Goal: Transaction & Acquisition: Purchase product/service

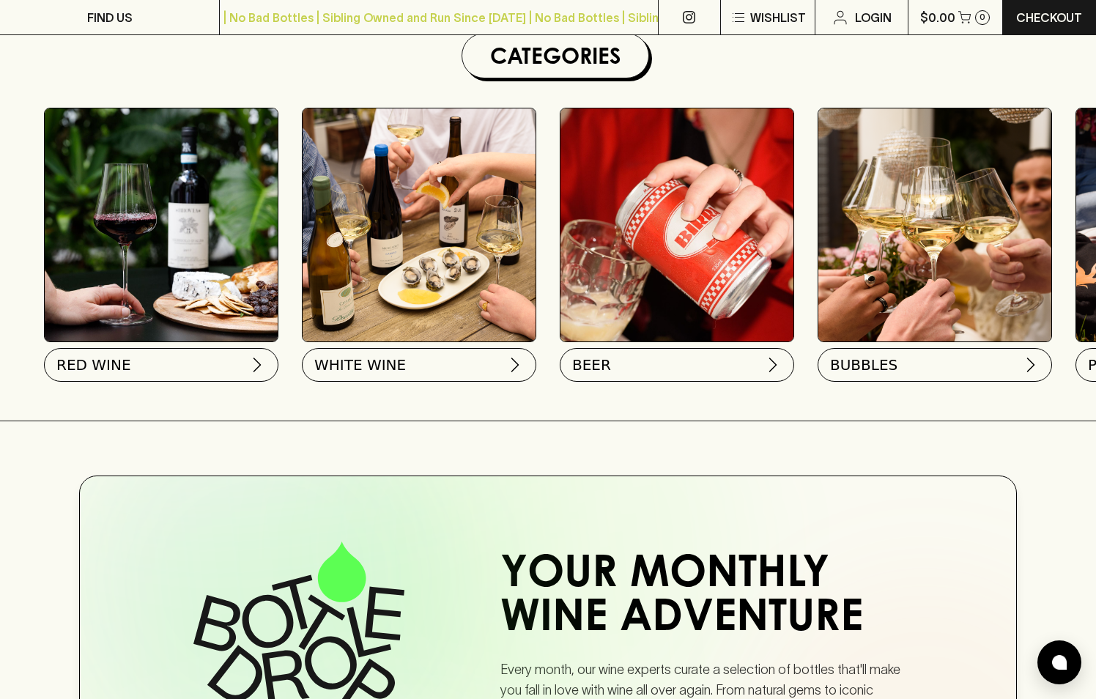
scroll to position [445, 0]
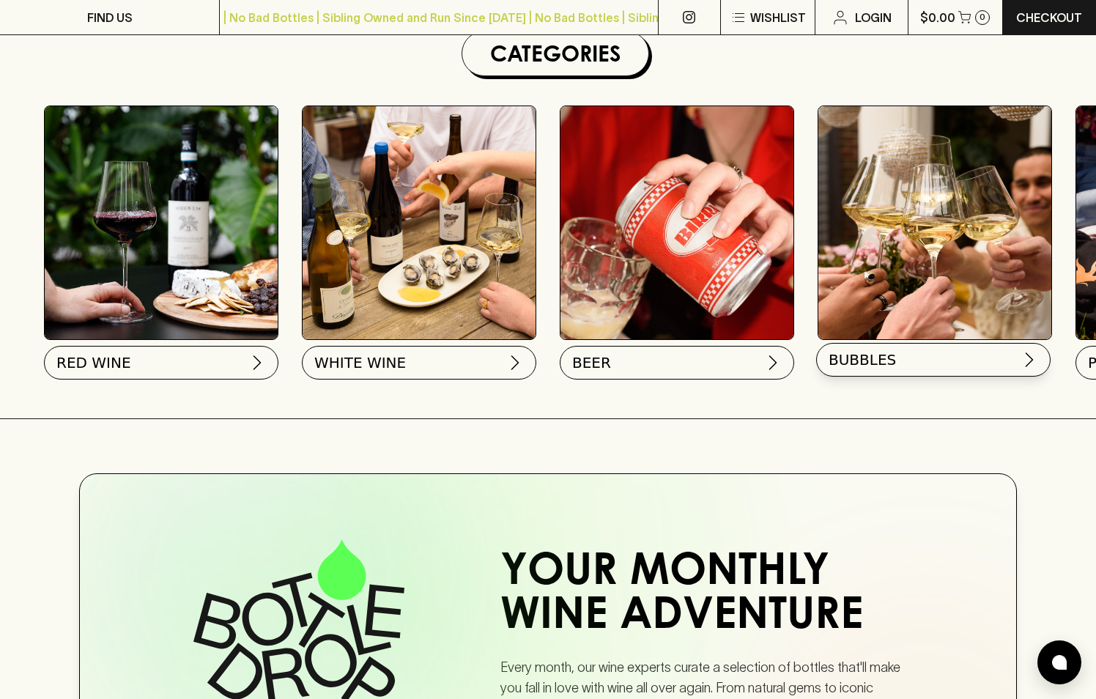
click at [897, 363] on button "BUBBLES" at bounding box center [933, 360] width 234 height 34
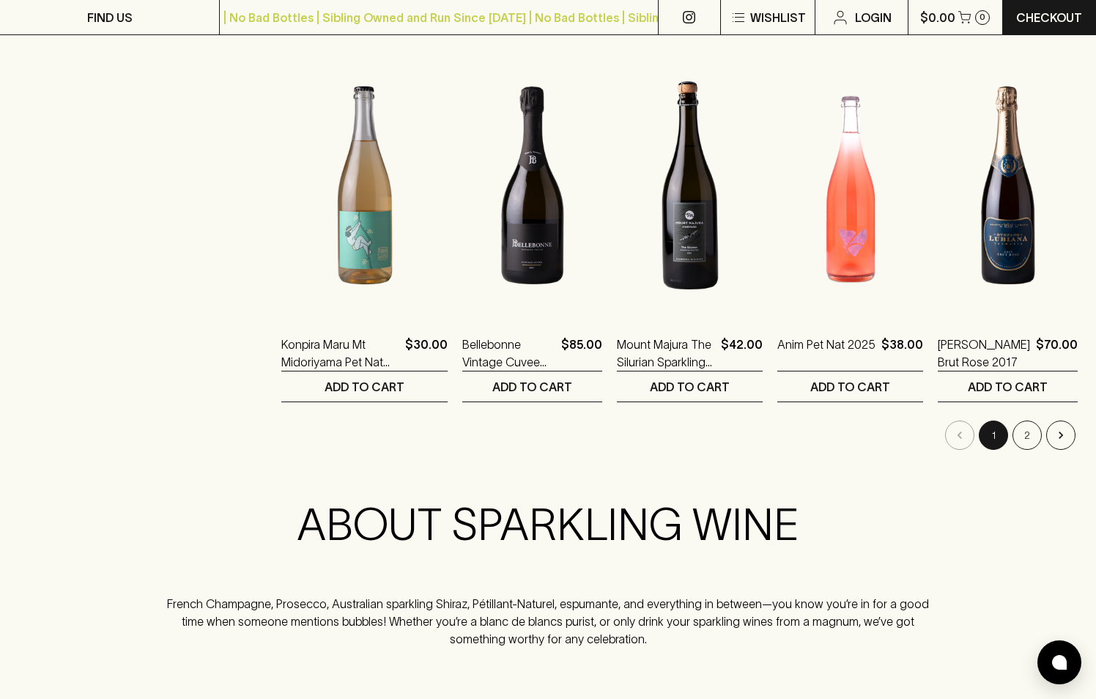
scroll to position [1357, 0]
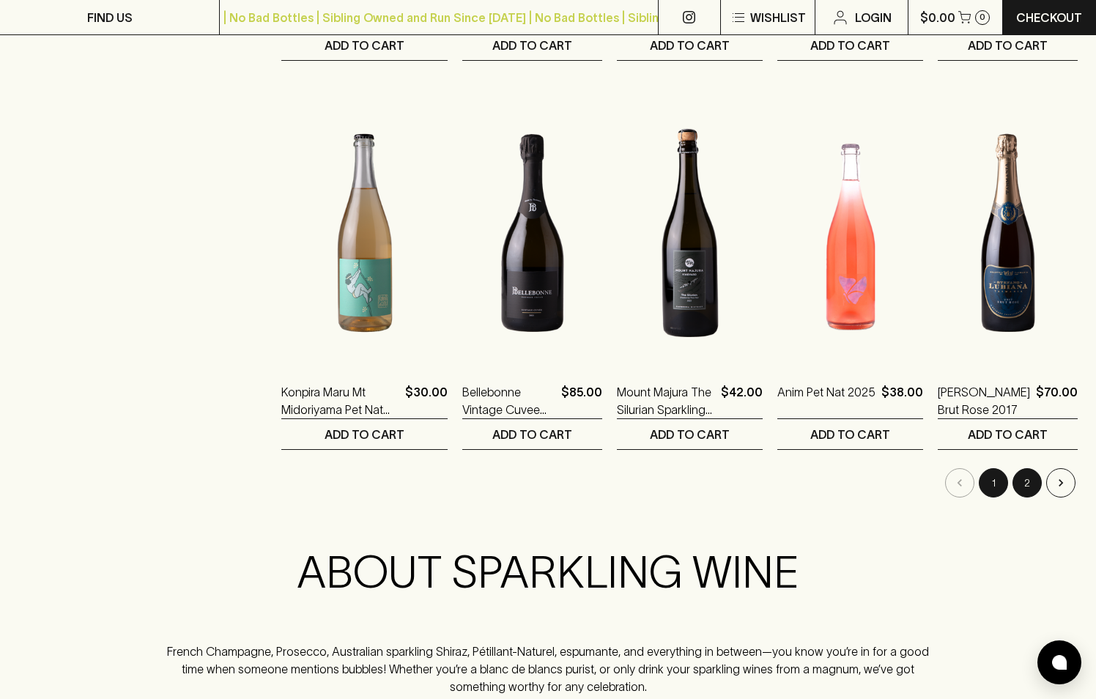
click at [1031, 478] on button "2" at bounding box center [1026, 482] width 29 height 29
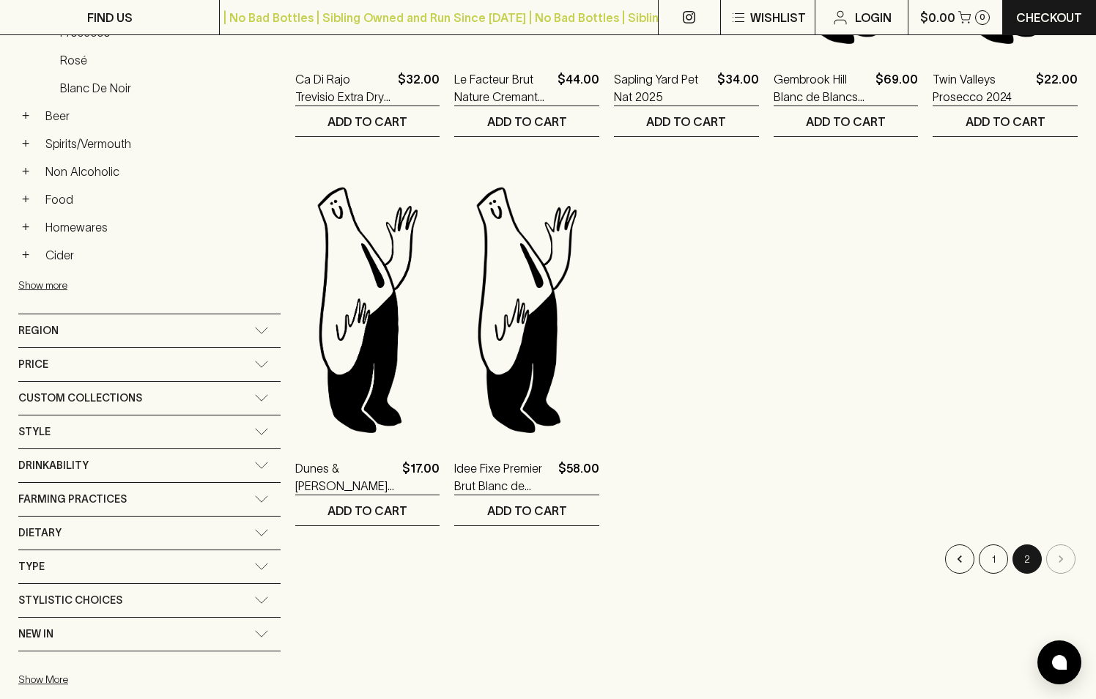
scroll to position [504, 0]
click at [989, 550] on button "1" at bounding box center [993, 558] width 29 height 29
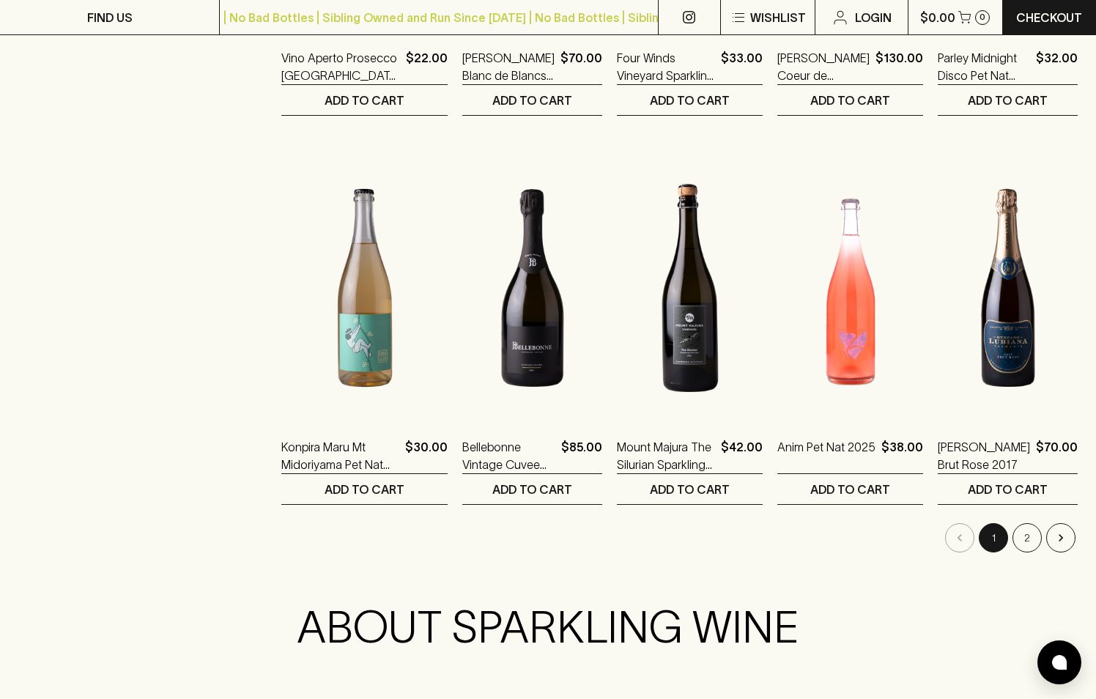
scroll to position [1306, 0]
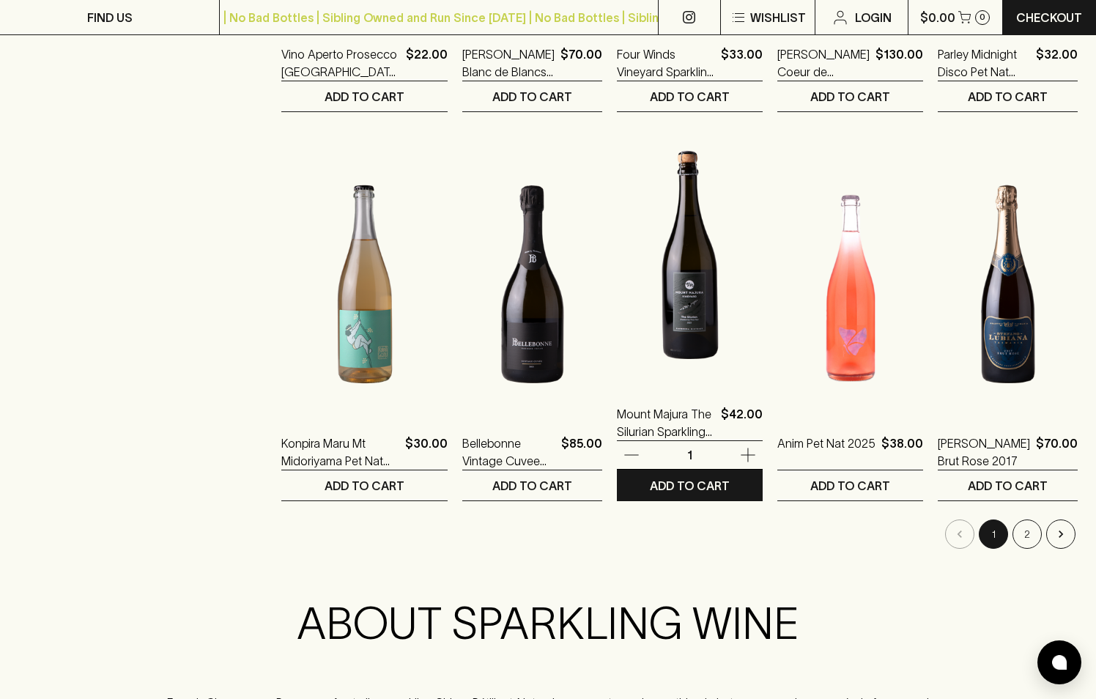
click at [639, 304] on img at bounding box center [690, 255] width 146 height 256
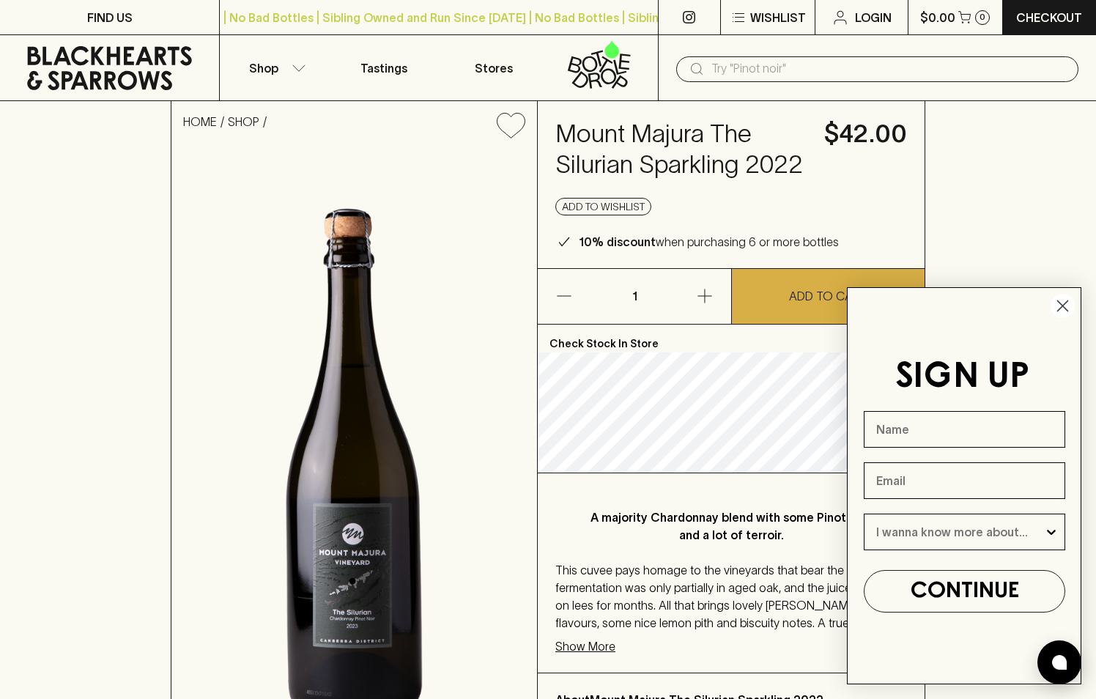
click at [1064, 304] on icon "Close dialog" at bounding box center [1063, 306] width 10 height 10
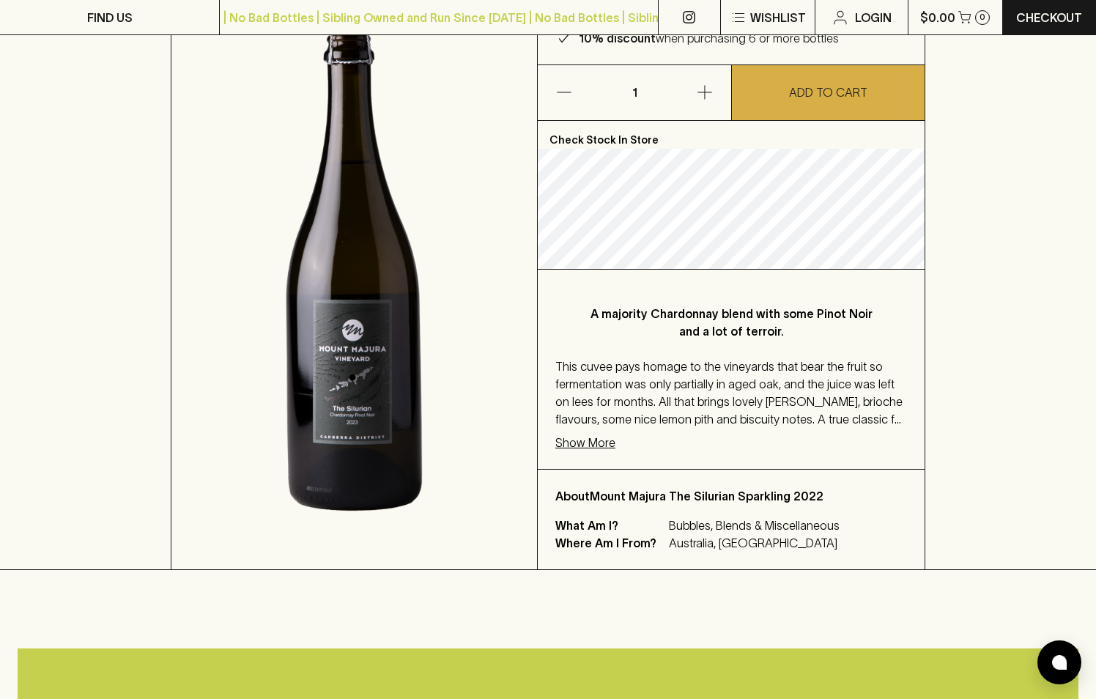
scroll to position [204, 0]
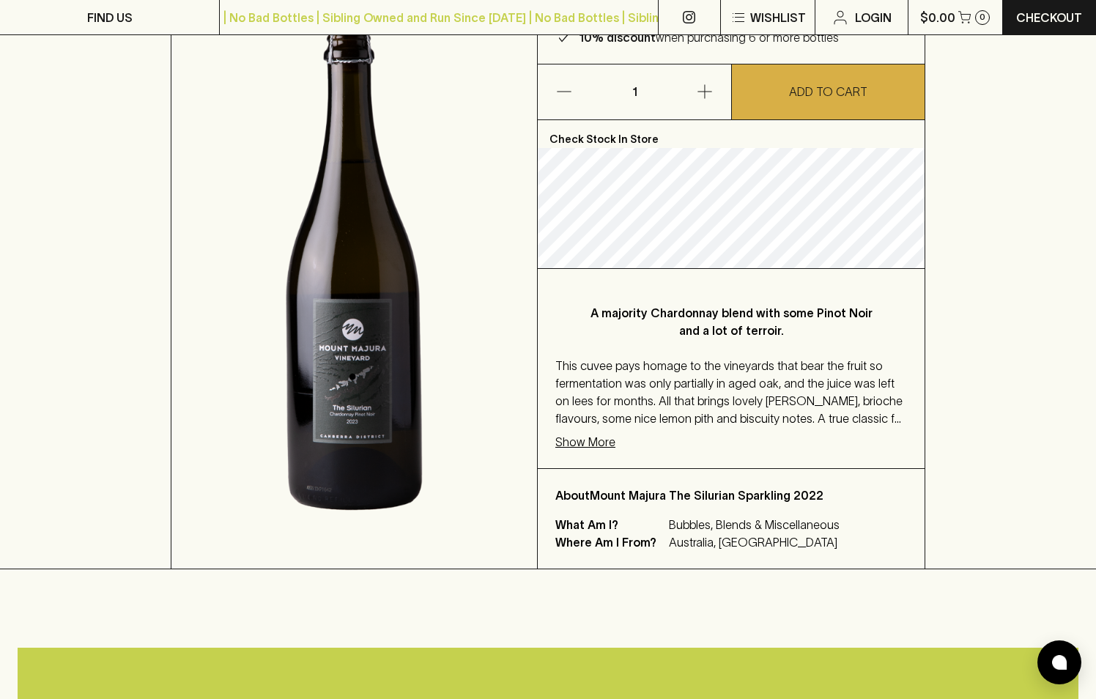
click at [602, 442] on p "Show More" at bounding box center [585, 442] width 60 height 18
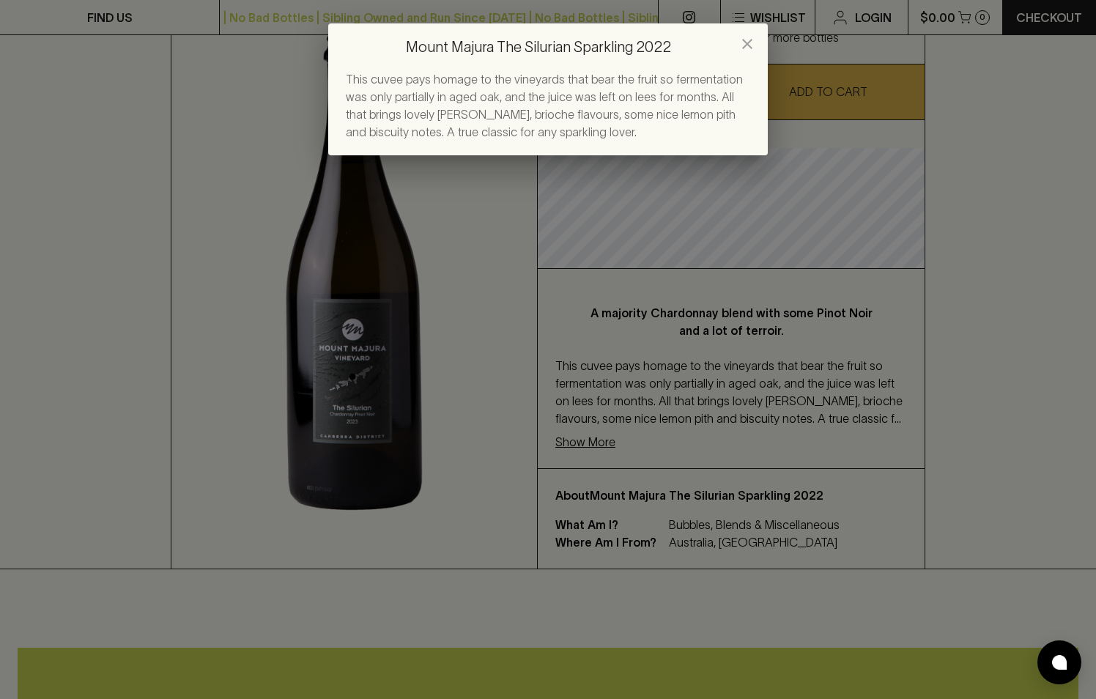
click at [741, 40] on icon "close" at bounding box center [747, 44] width 18 height 18
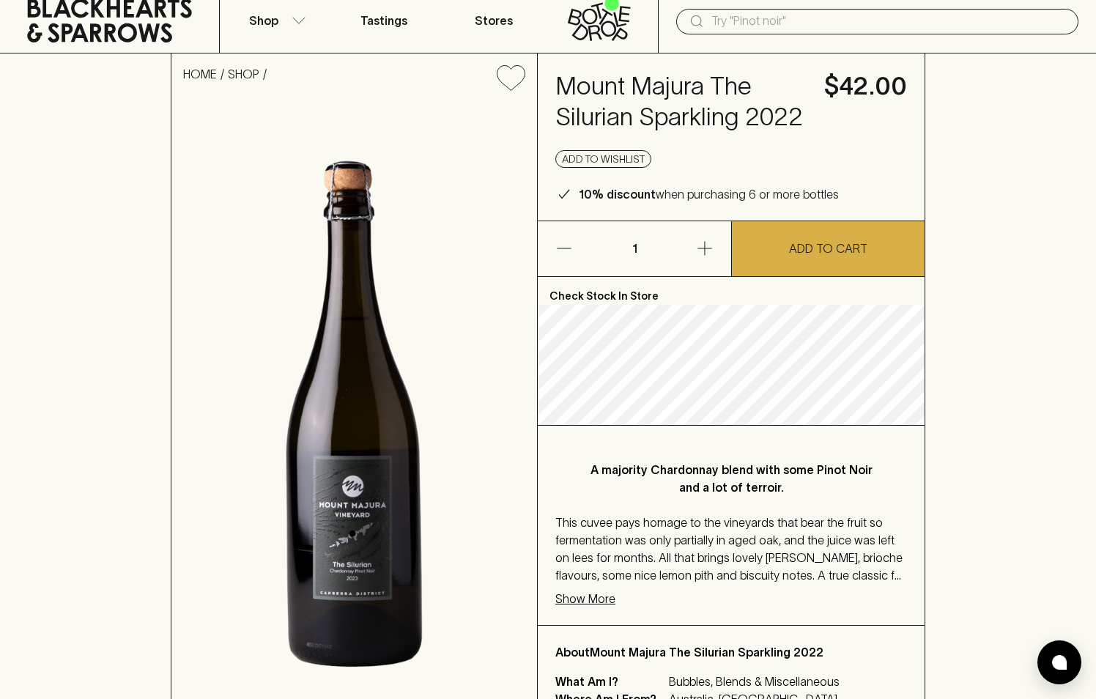
scroll to position [40, 0]
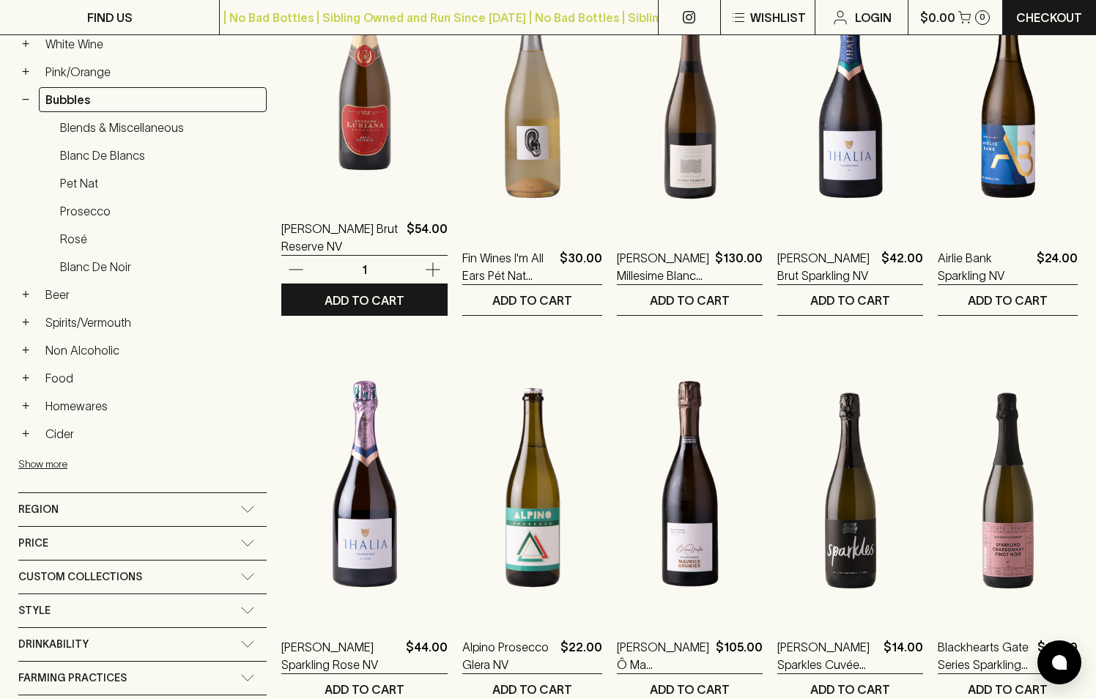
scroll to position [325, 0]
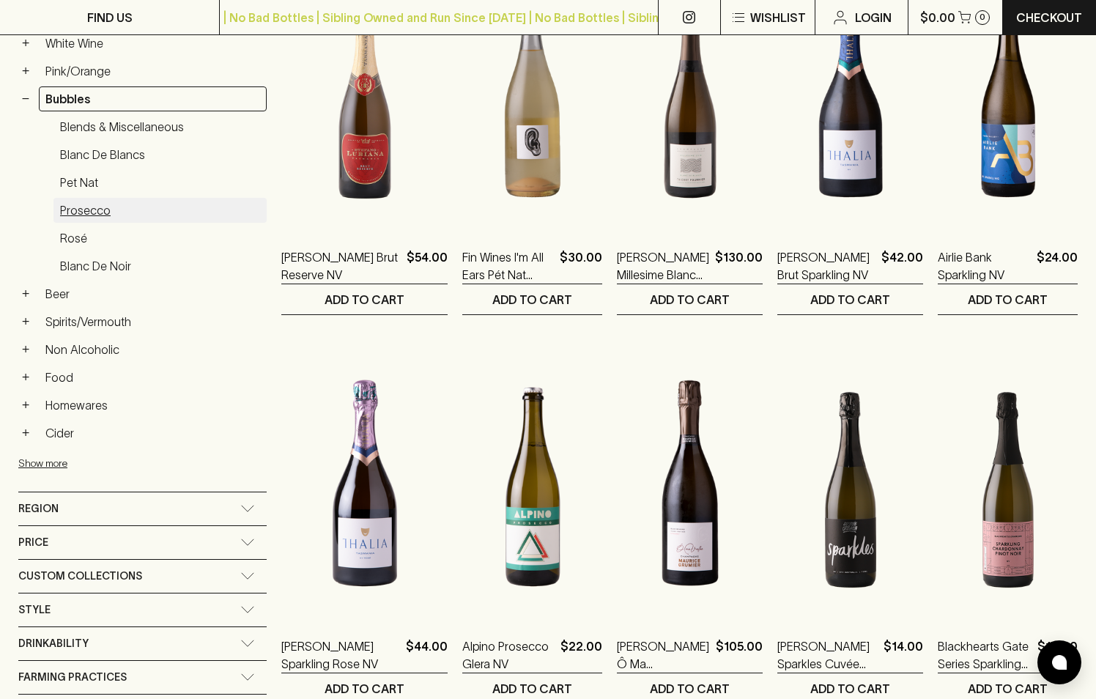
click at [93, 208] on link "Prosecco" at bounding box center [159, 210] width 213 height 25
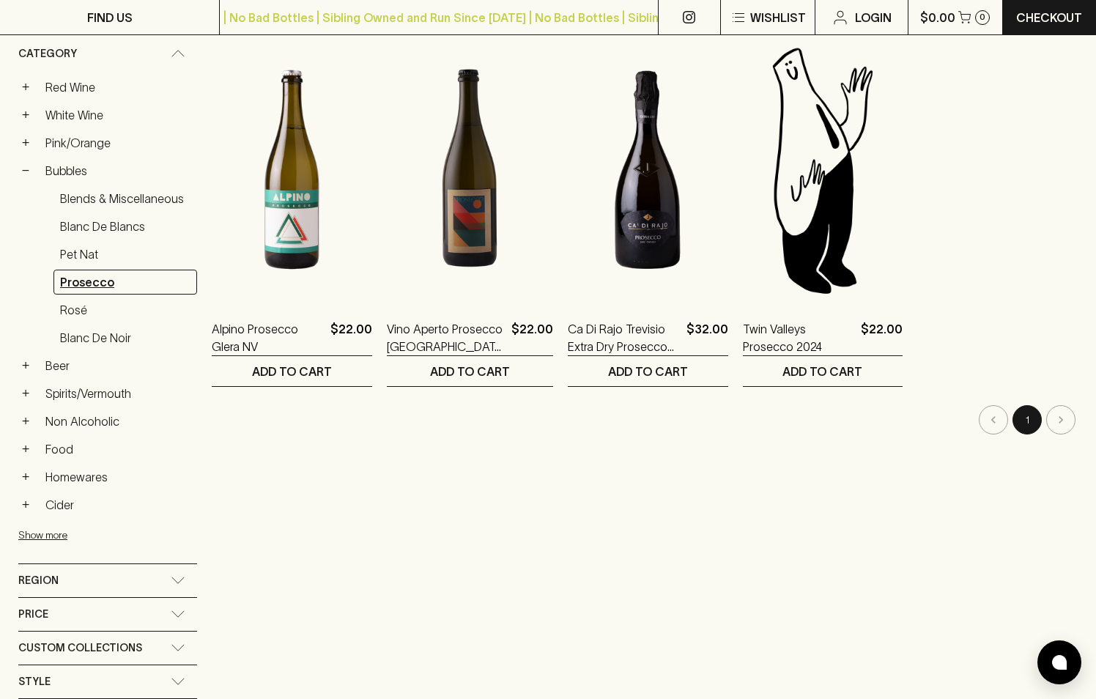
scroll to position [248, 0]
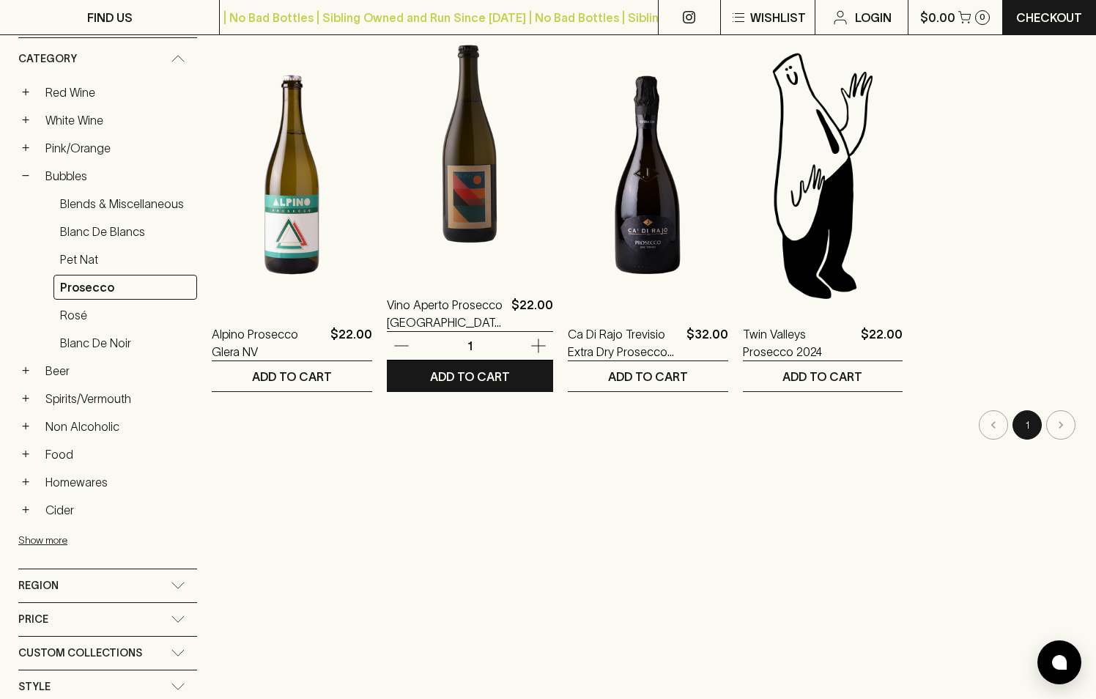
click at [444, 208] on img at bounding box center [470, 146] width 166 height 256
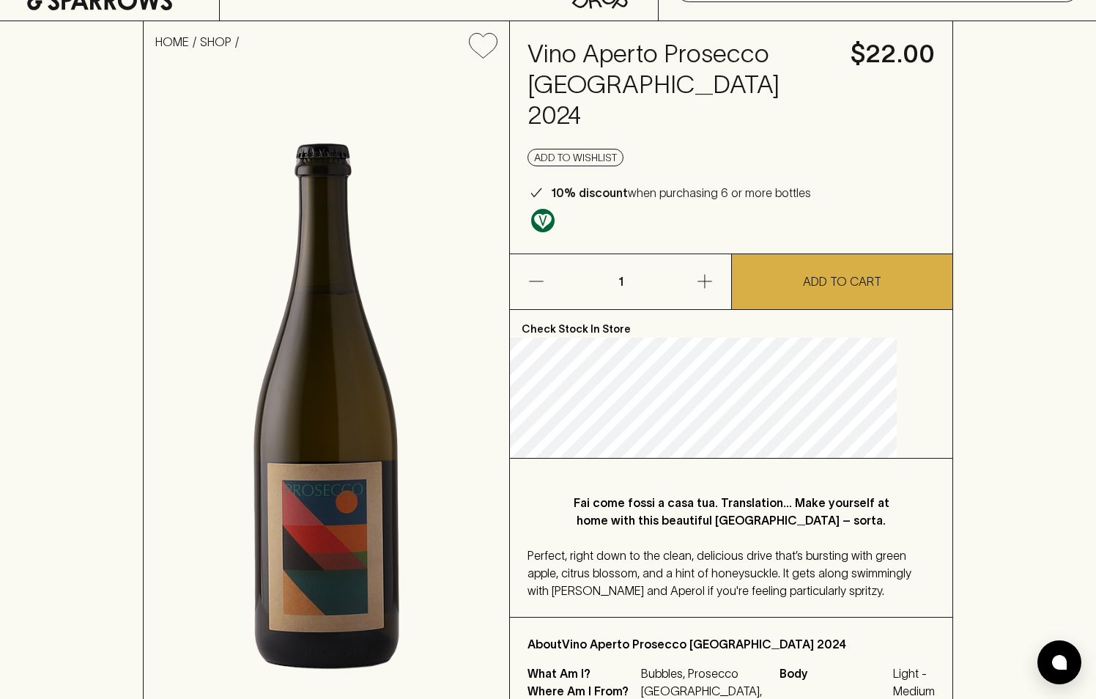
scroll to position [51, 0]
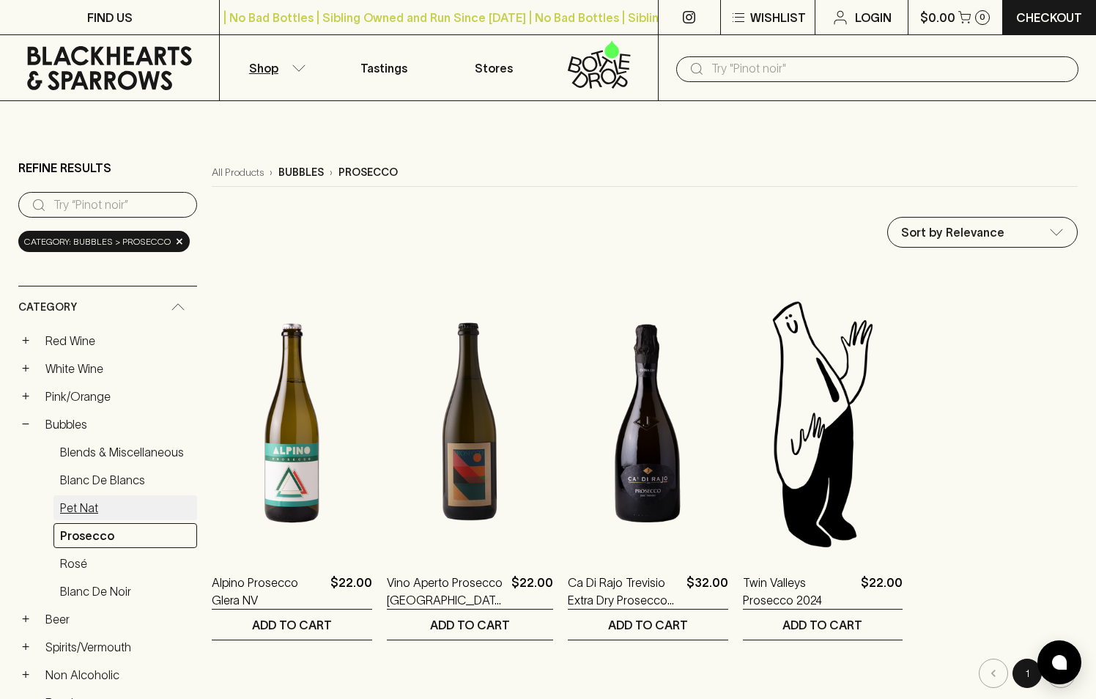
click at [77, 503] on link "Pet Nat" at bounding box center [125, 507] width 144 height 25
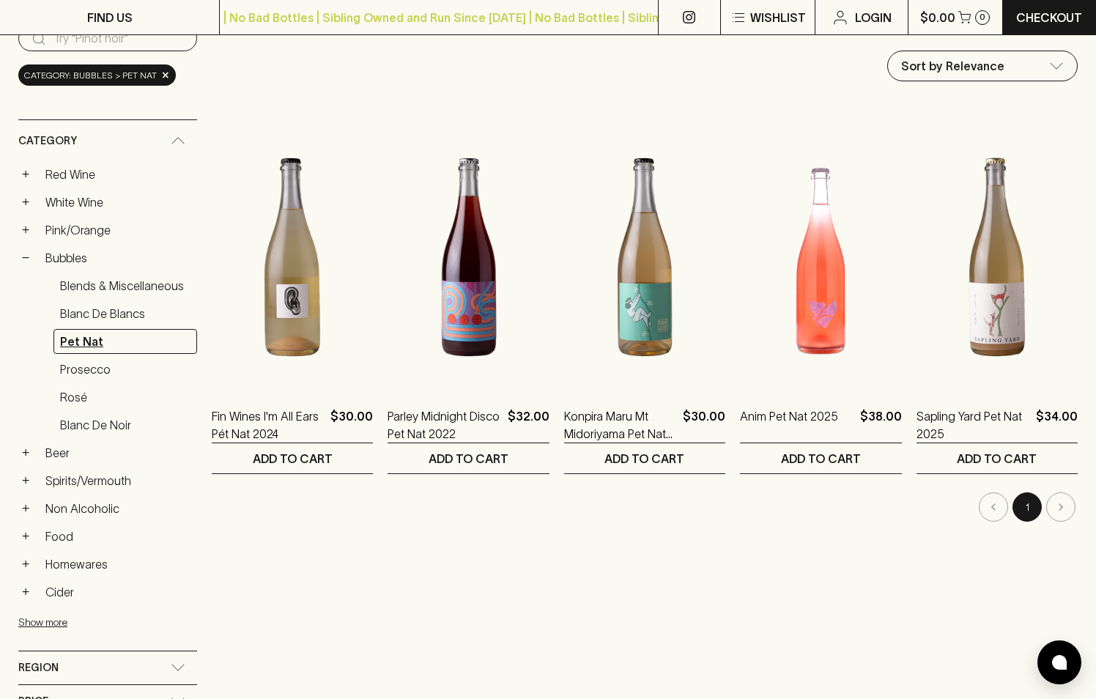
scroll to position [174, 0]
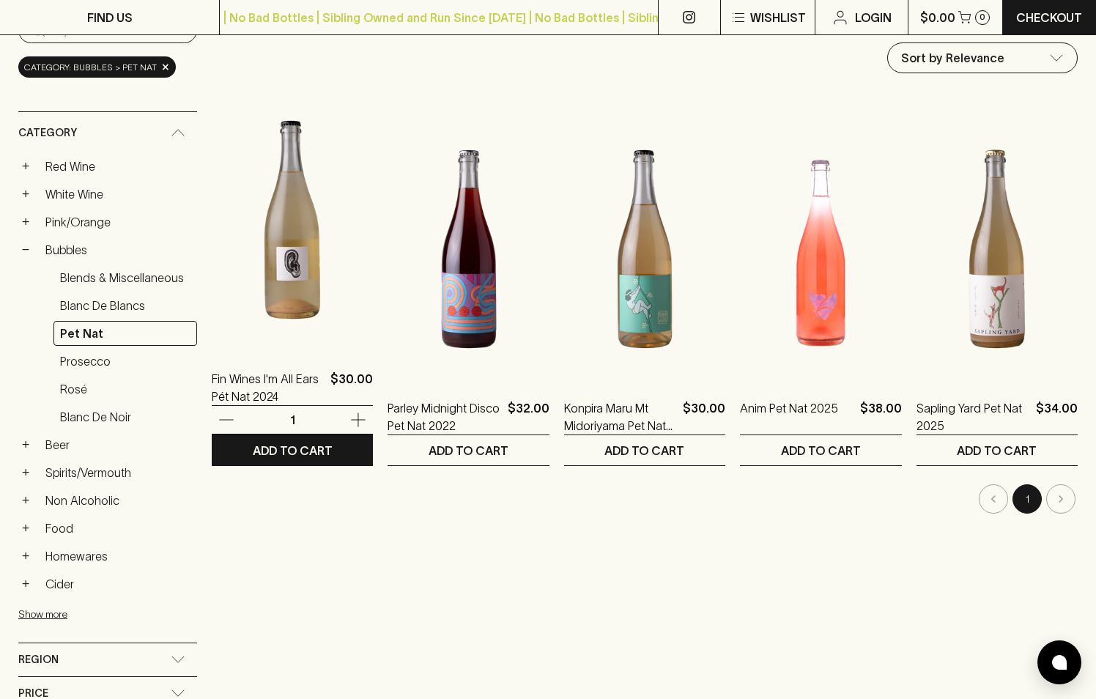
click at [285, 310] on img at bounding box center [292, 220] width 161 height 256
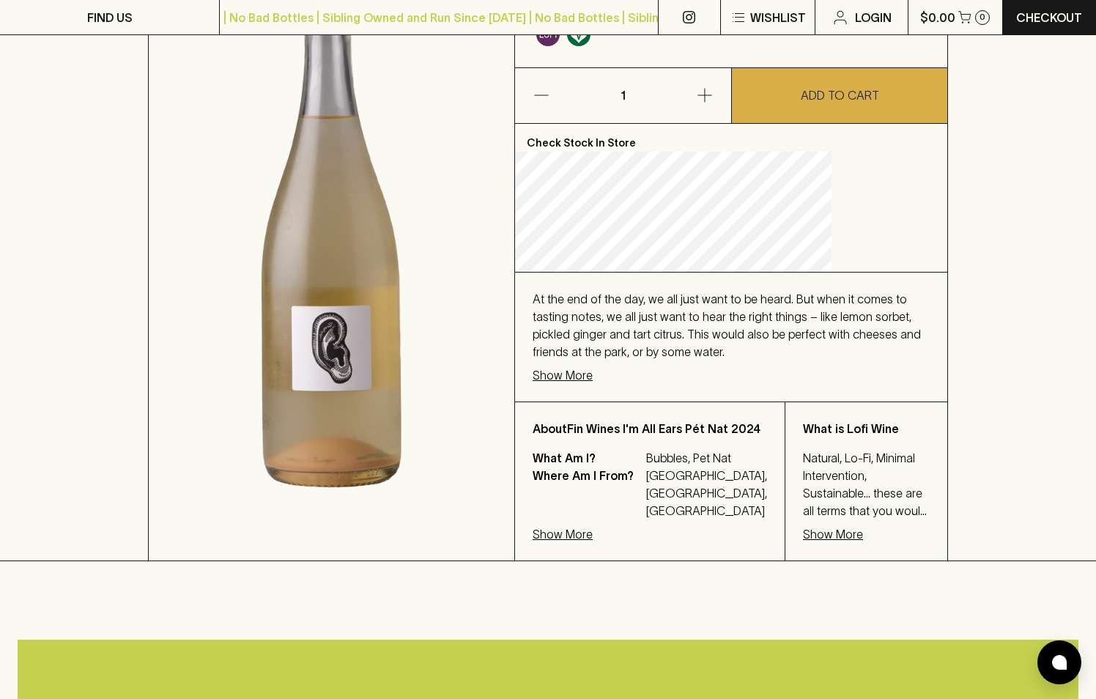
scroll to position [234, 0]
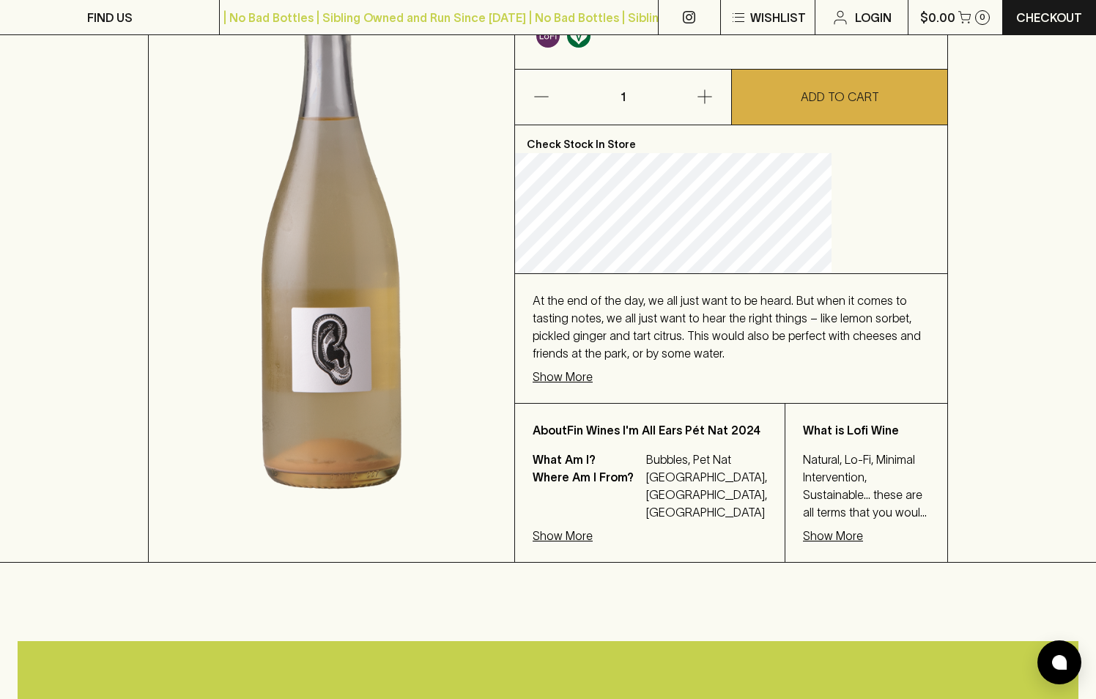
click at [593, 385] on p "Show More" at bounding box center [563, 377] width 60 height 18
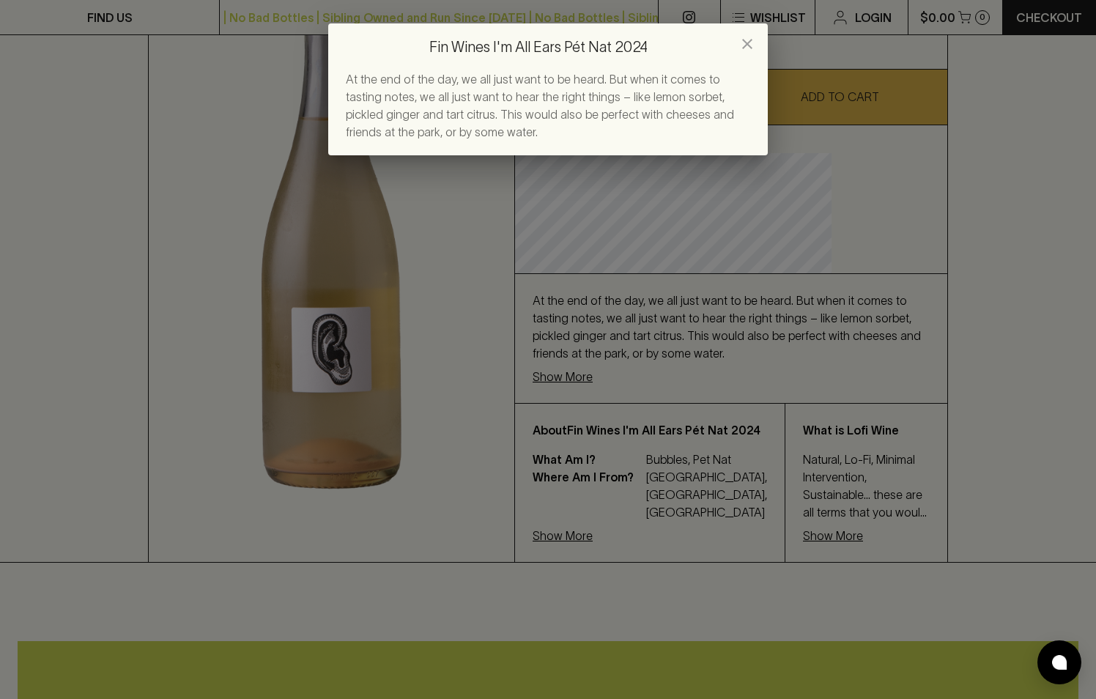
click at [749, 42] on icon "close" at bounding box center [747, 44] width 10 height 10
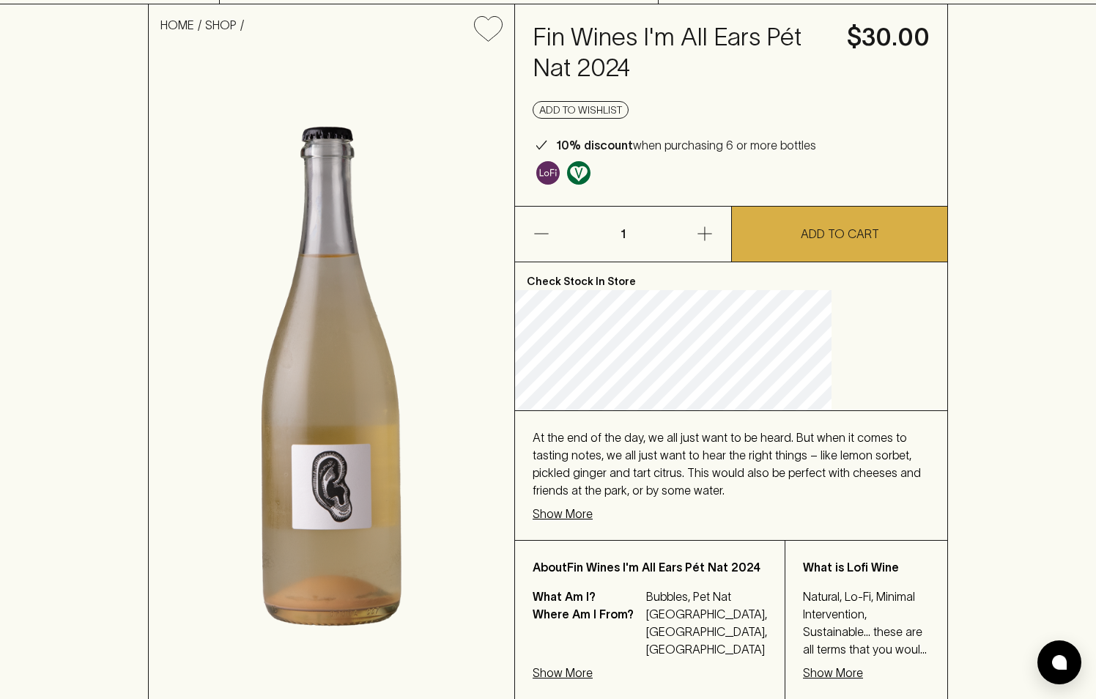
scroll to position [75, 0]
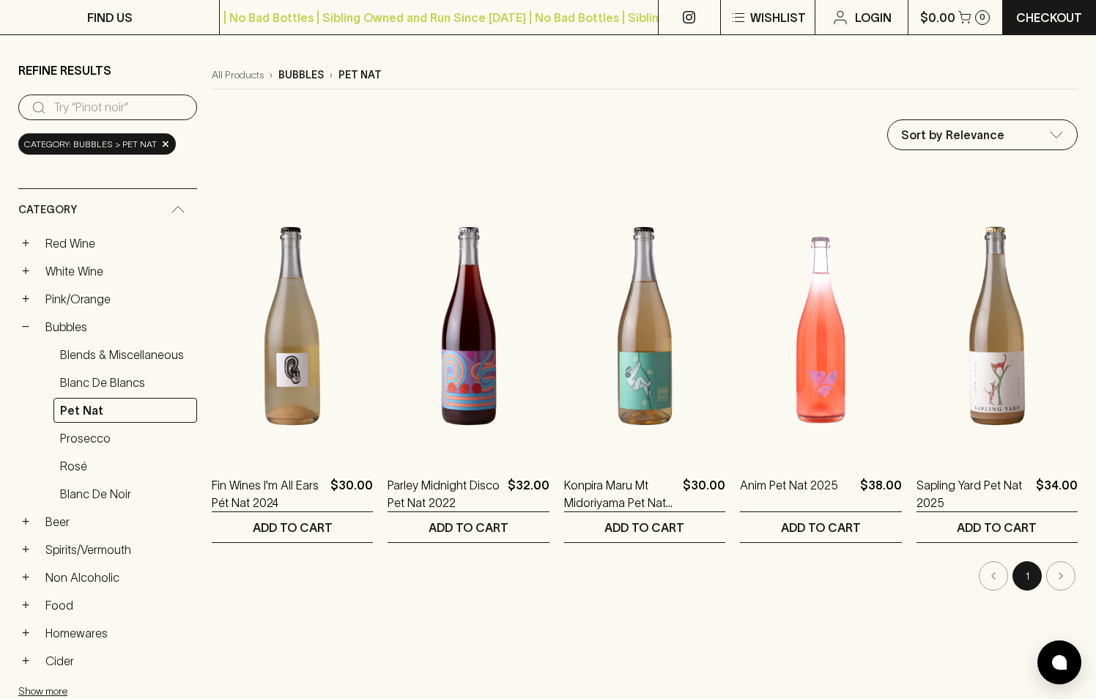
scroll to position [103, 0]
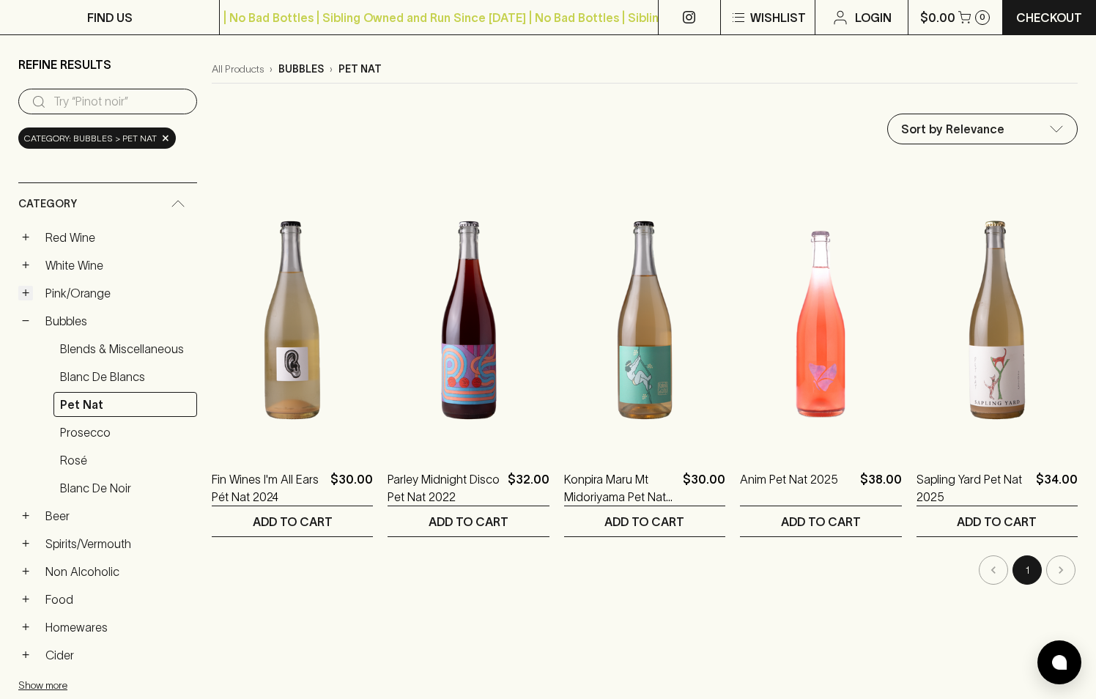
click at [29, 295] on button "+" at bounding box center [25, 293] width 15 height 15
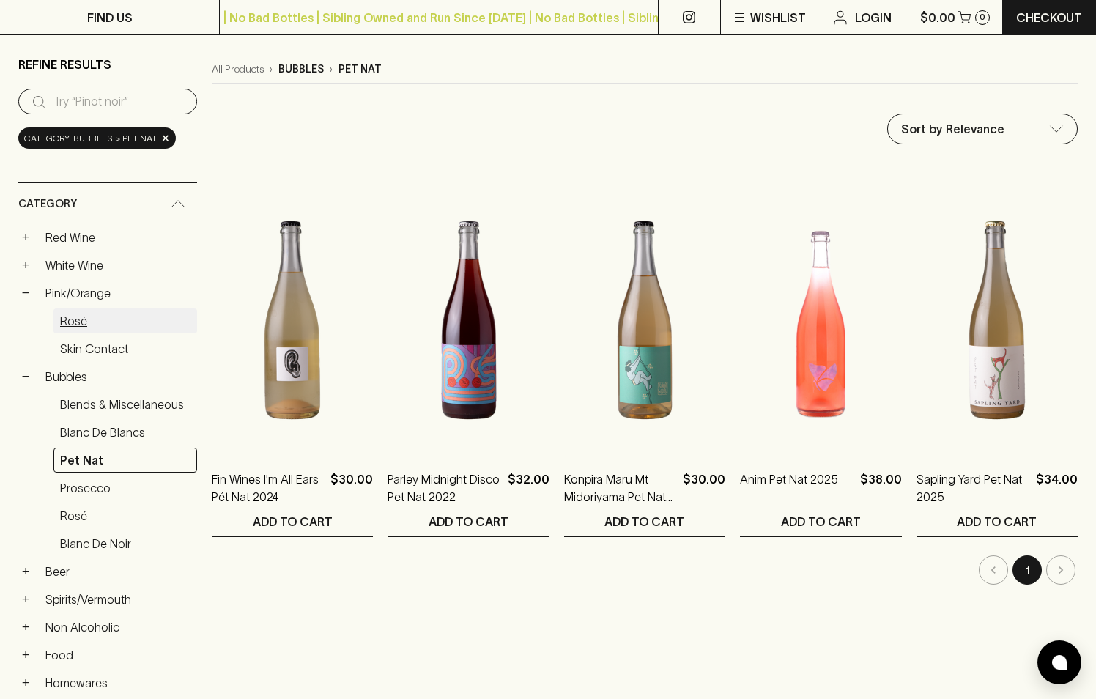
click at [67, 312] on link "Rosé" at bounding box center [125, 320] width 144 height 25
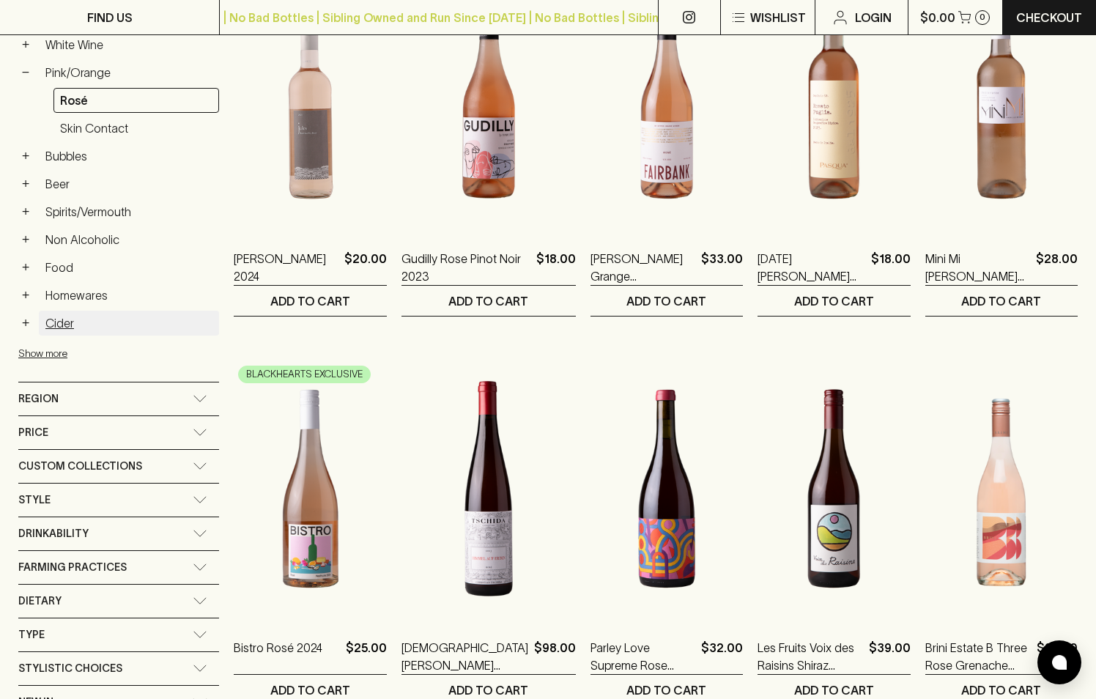
scroll to position [311, 0]
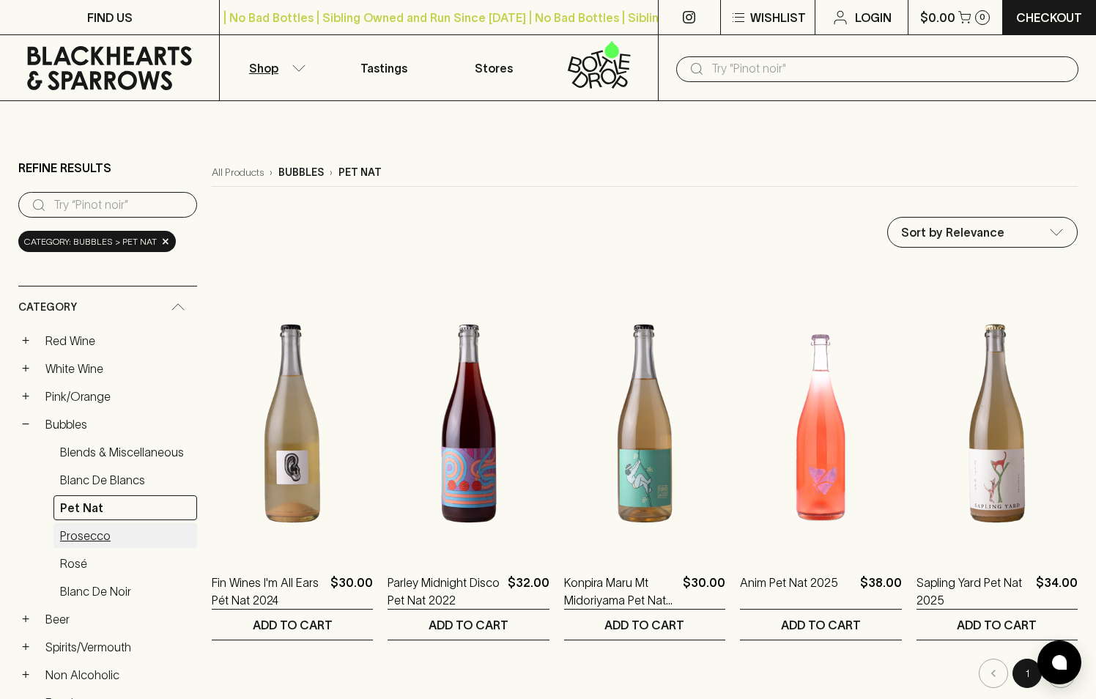
click at [110, 535] on link "Prosecco" at bounding box center [125, 535] width 144 height 25
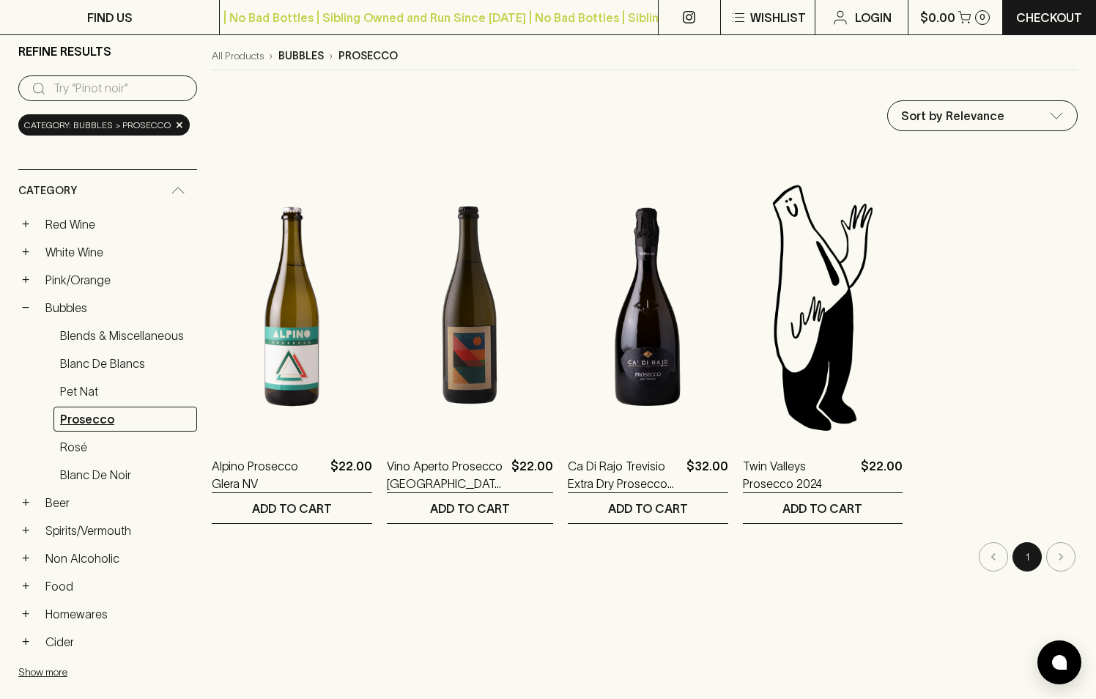
scroll to position [120, 0]
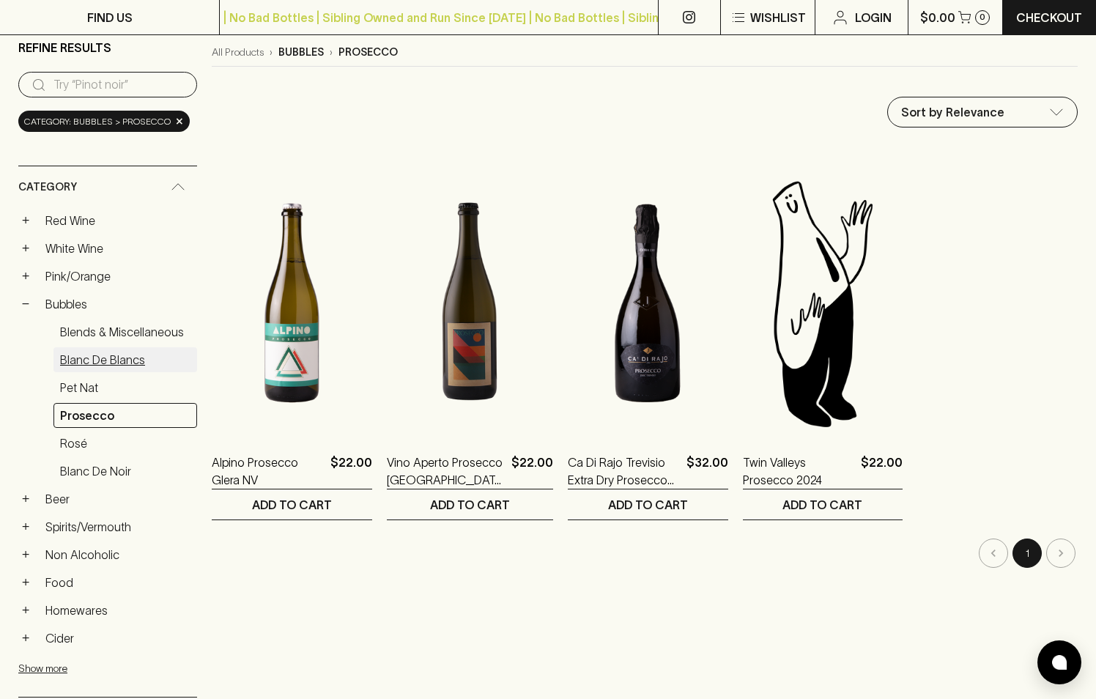
click at [93, 361] on link "Blanc de Blancs" at bounding box center [125, 359] width 144 height 25
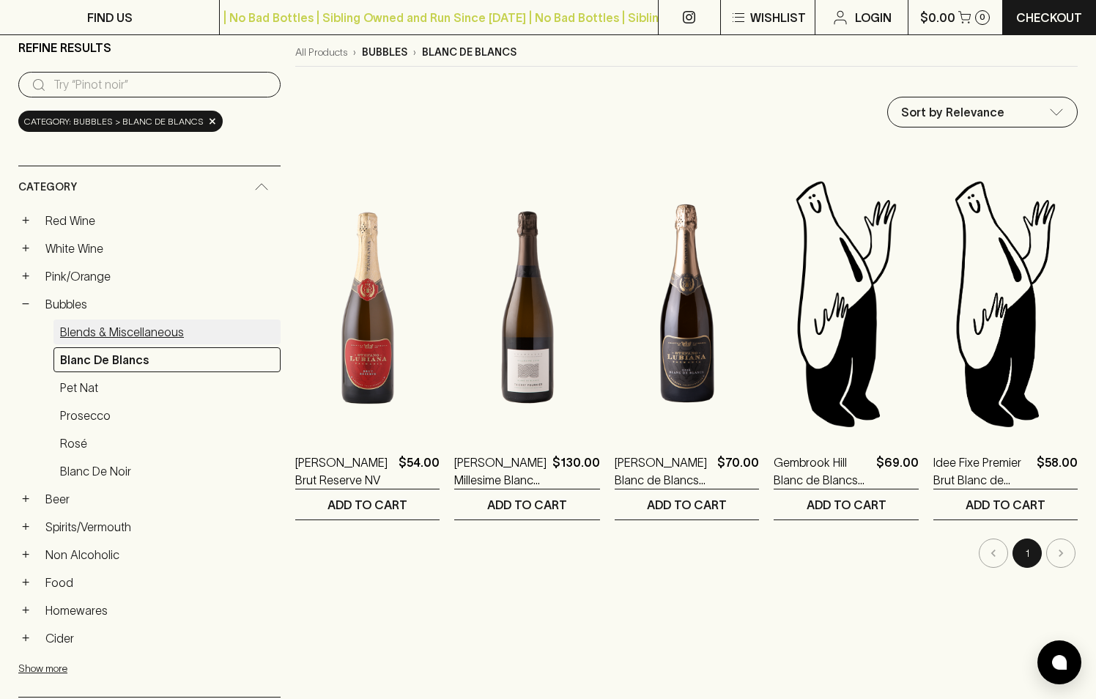
click at [105, 344] on link "Blends & Miscellaneous" at bounding box center [166, 331] width 227 height 25
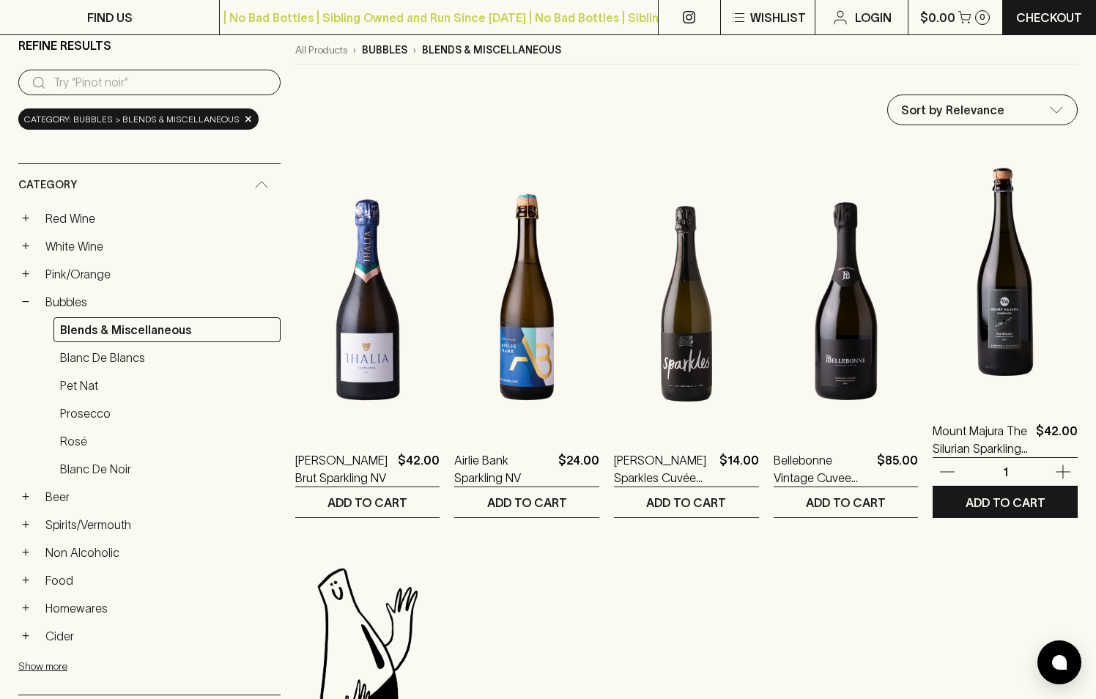
scroll to position [122, 0]
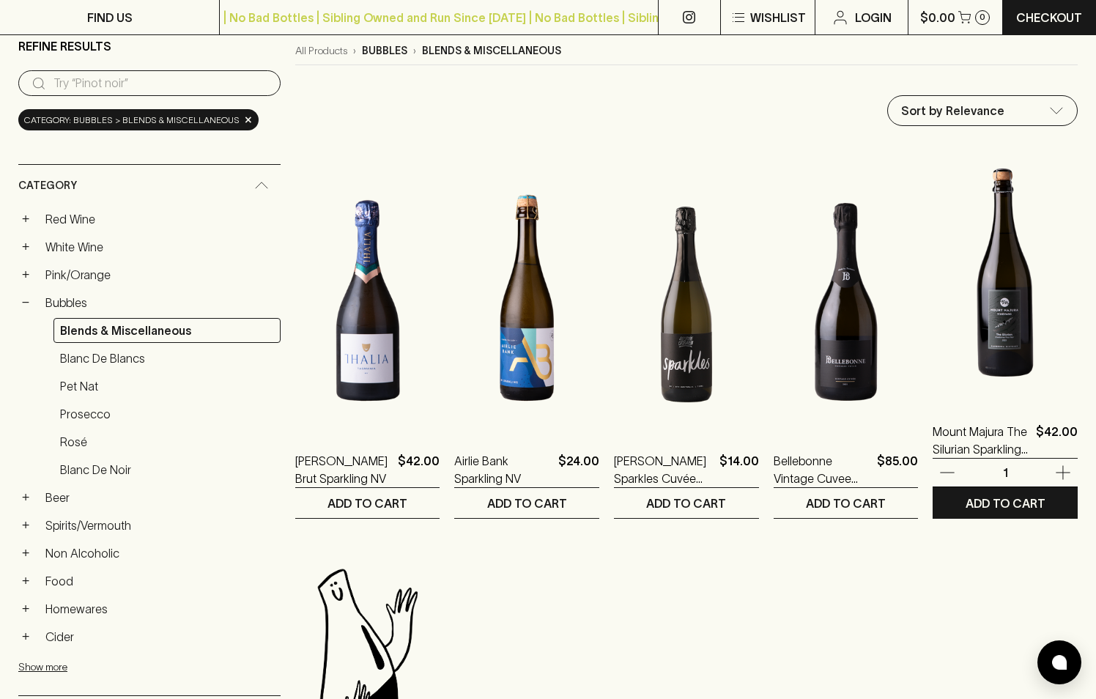
click at [997, 355] on img at bounding box center [1005, 272] width 145 height 256
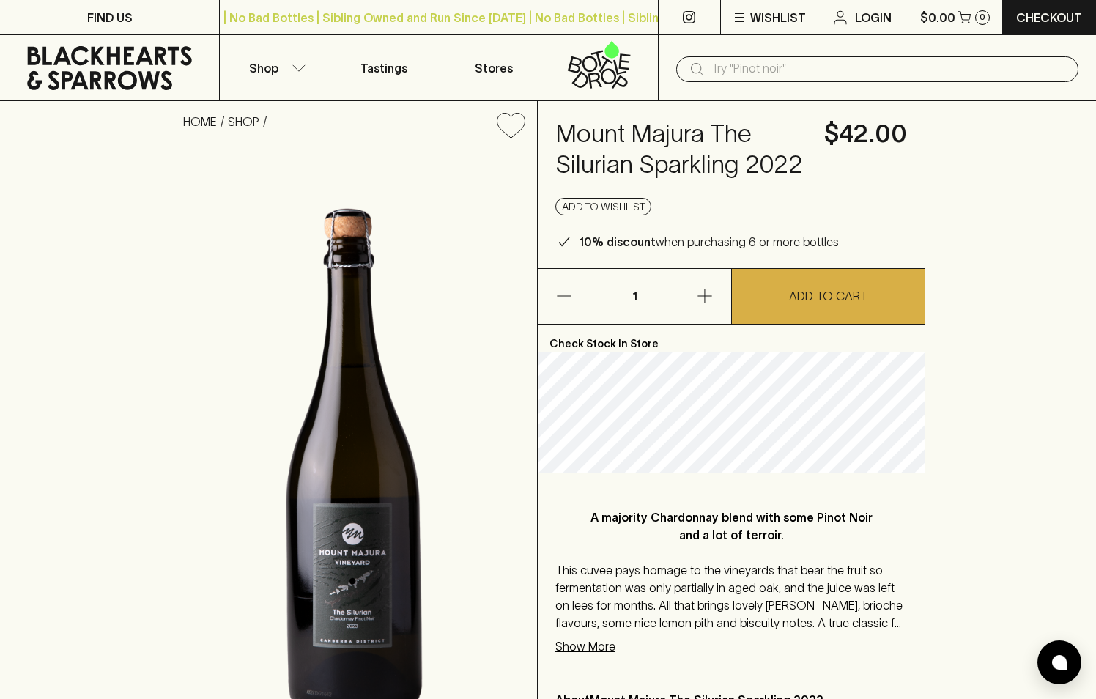
click at [138, 18] on link "FIND US" at bounding box center [109, 17] width 219 height 34
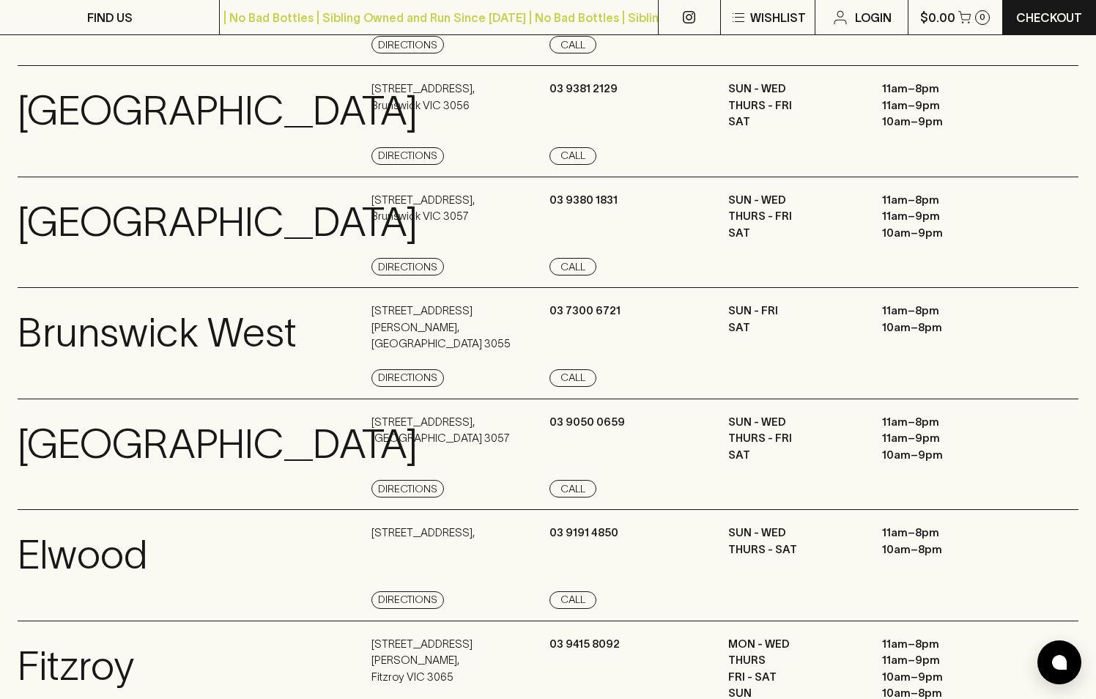
scroll to position [313, 0]
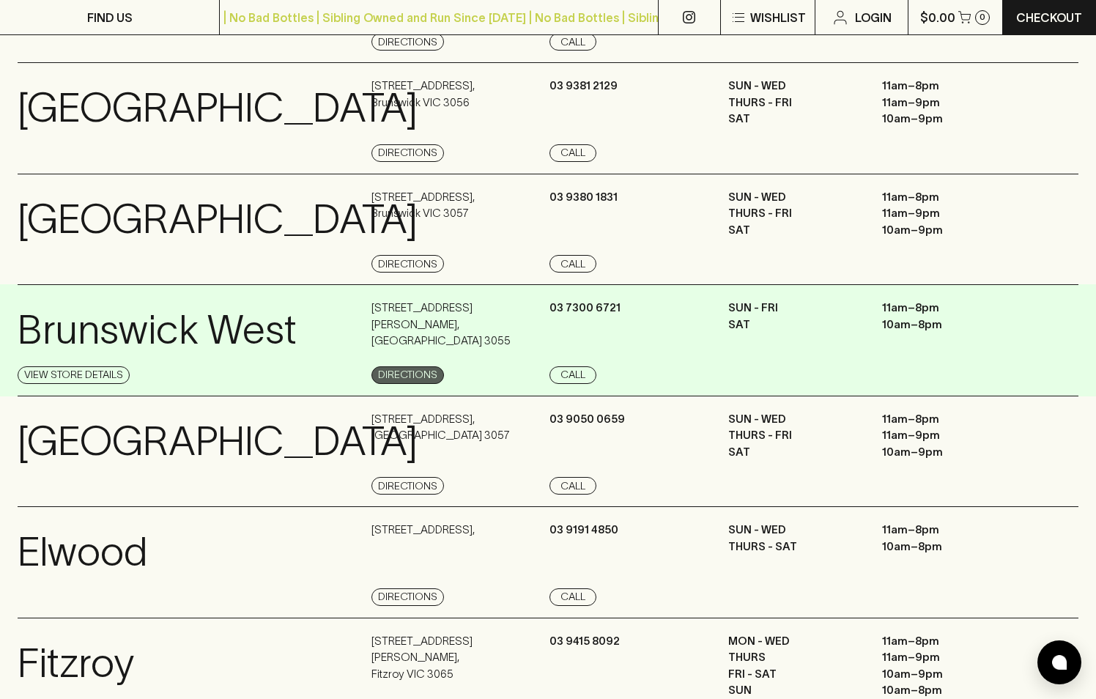
click at [428, 377] on link "Directions" at bounding box center [407, 375] width 73 height 18
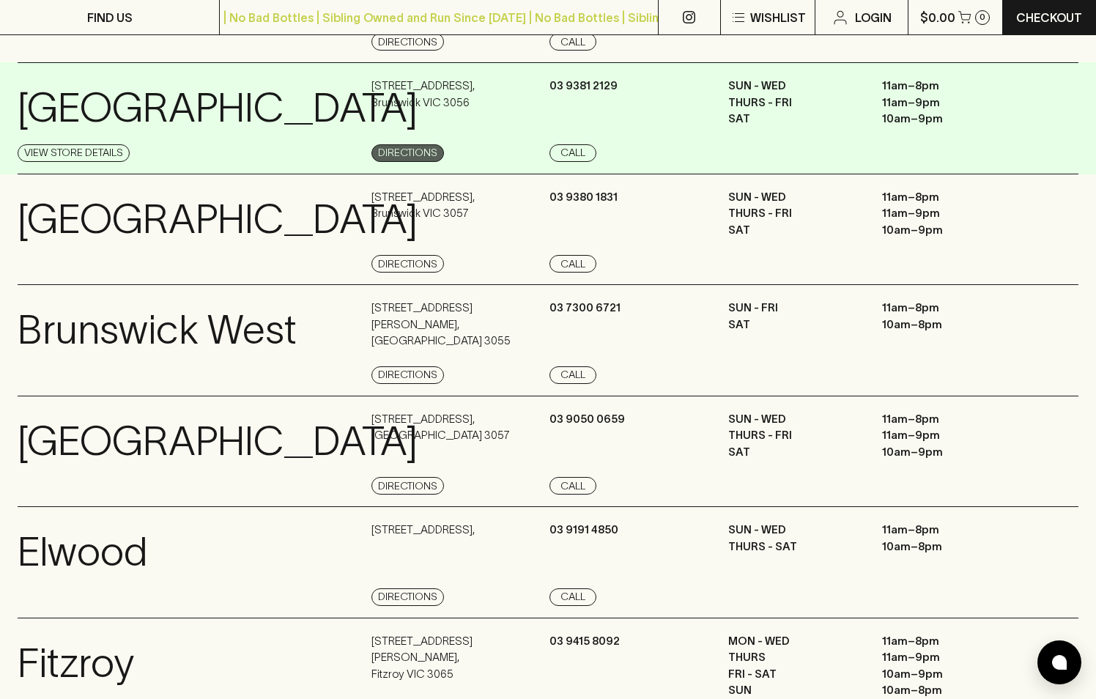
click at [402, 153] on link "Directions" at bounding box center [407, 153] width 73 height 18
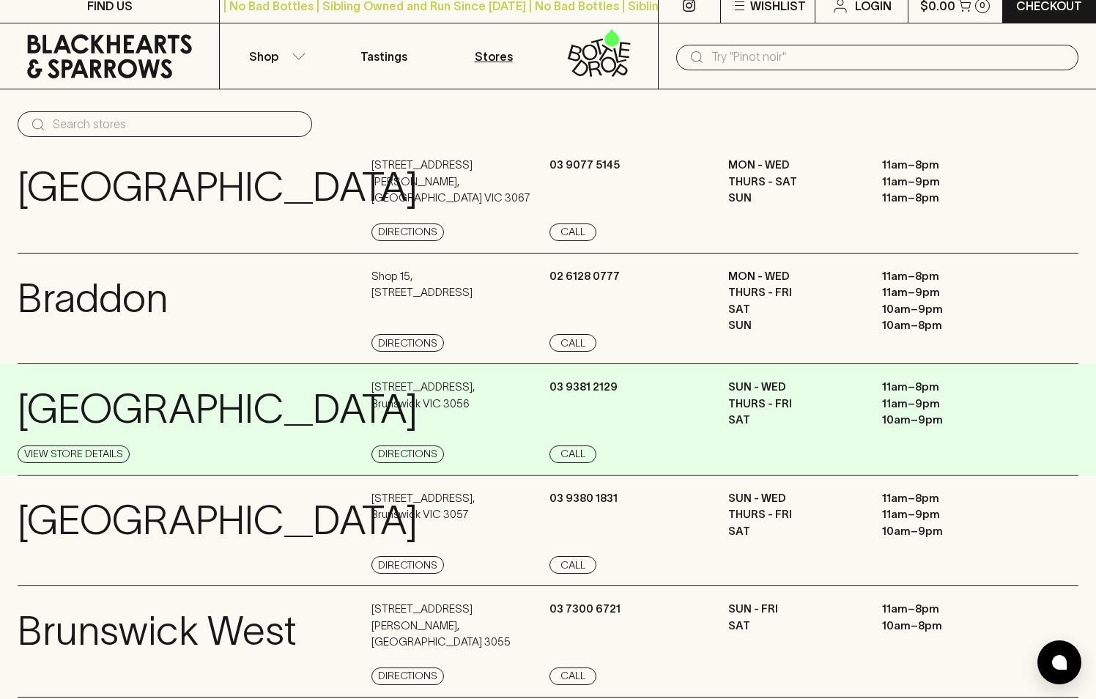
scroll to position [0, 0]
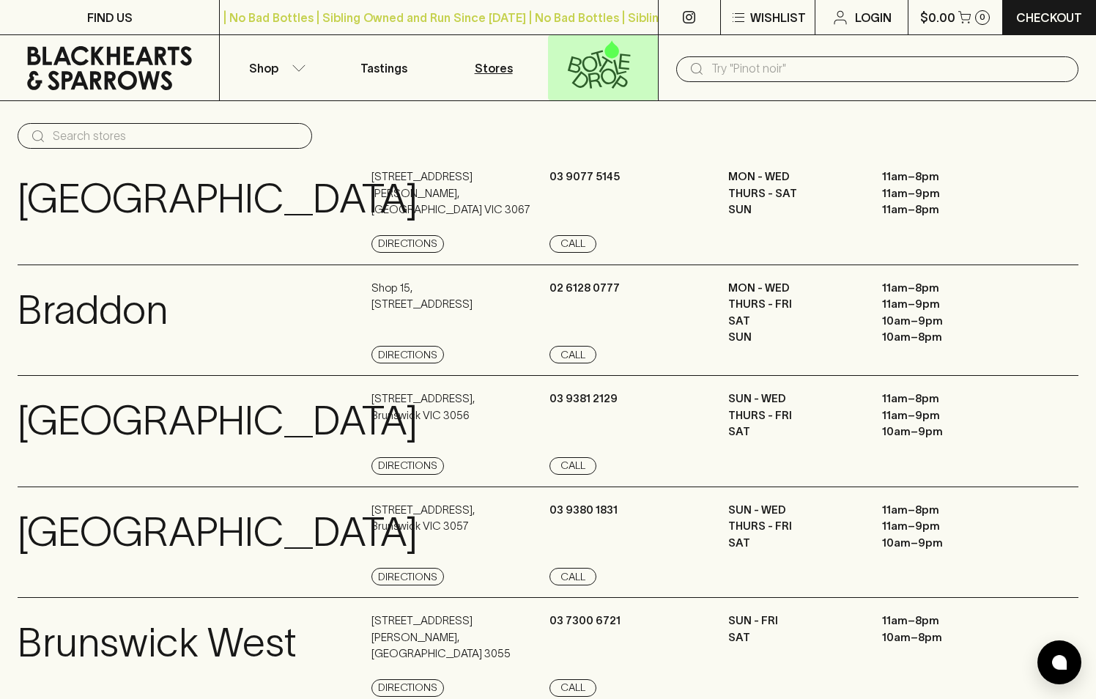
click at [599, 65] on icon at bounding box center [599, 64] width 90 height 48
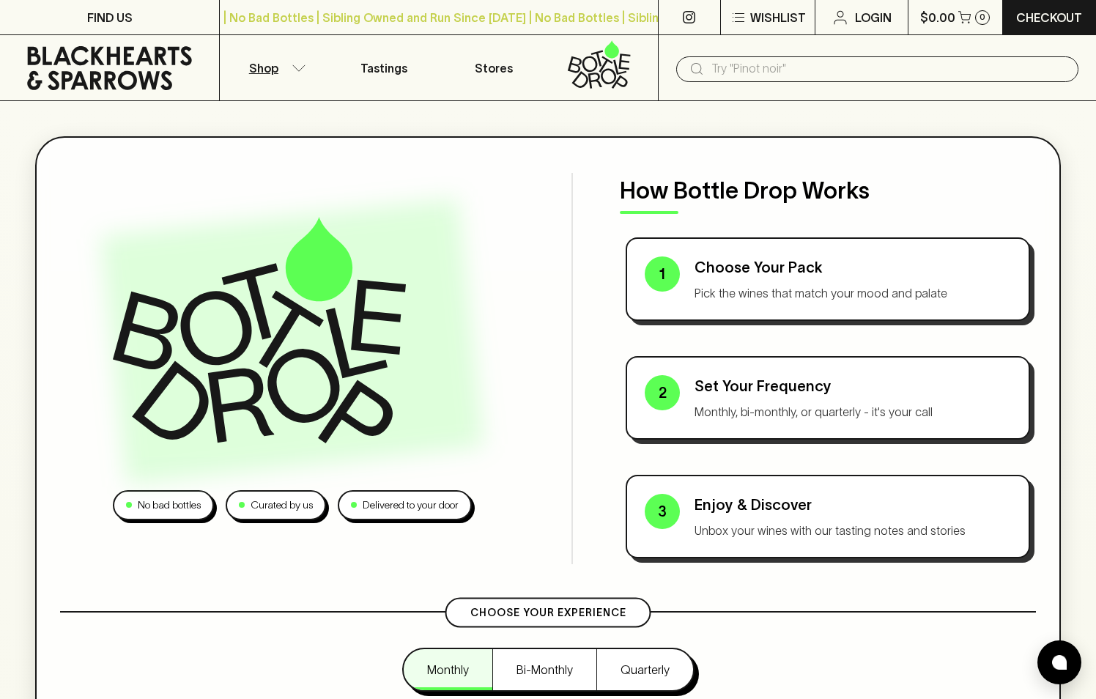
click at [297, 65] on icon "button" at bounding box center [299, 67] width 15 height 7
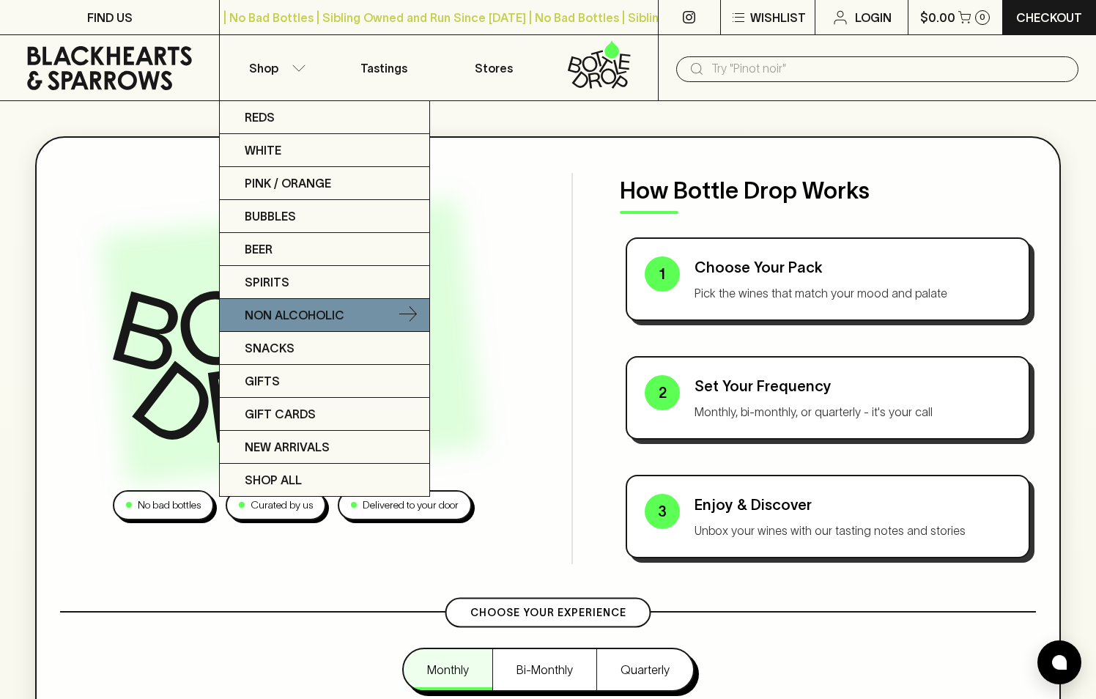
click at [262, 309] on p "Non Alcoholic" at bounding box center [295, 315] width 100 height 18
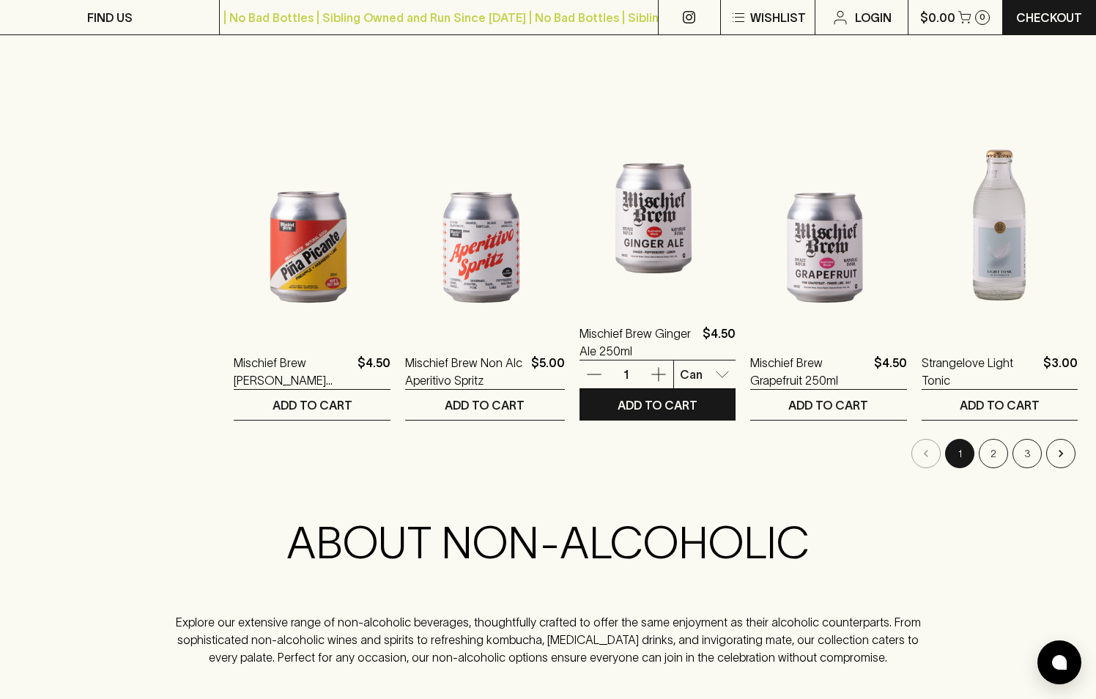
scroll to position [1396, 0]
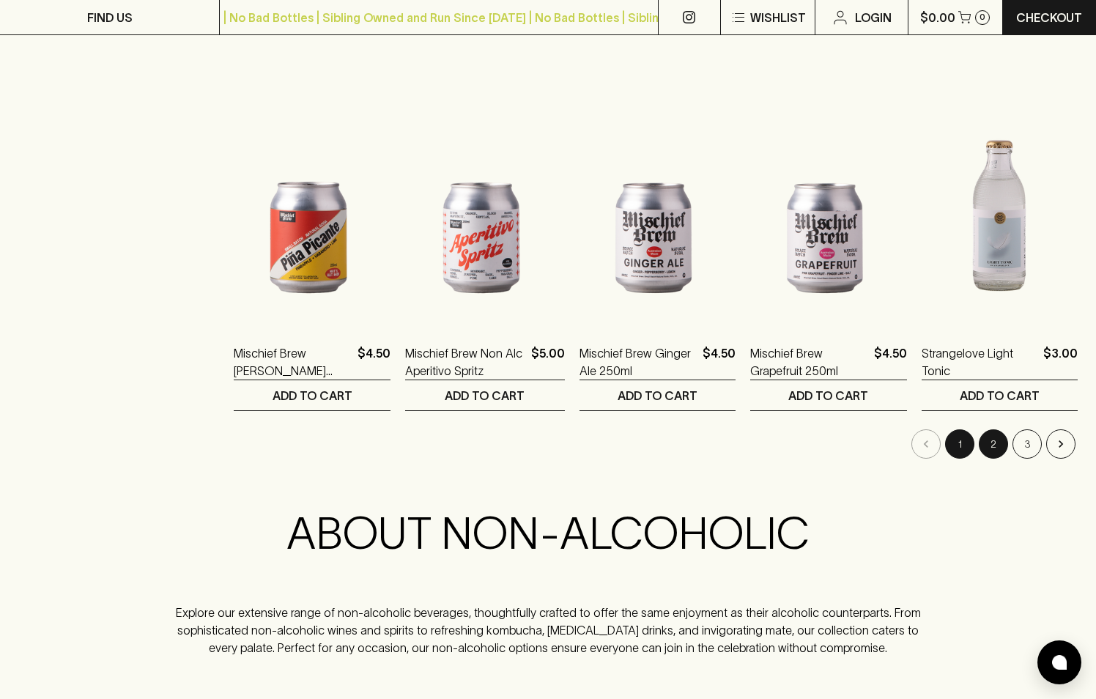
click at [990, 439] on button "2" at bounding box center [993, 443] width 29 height 29
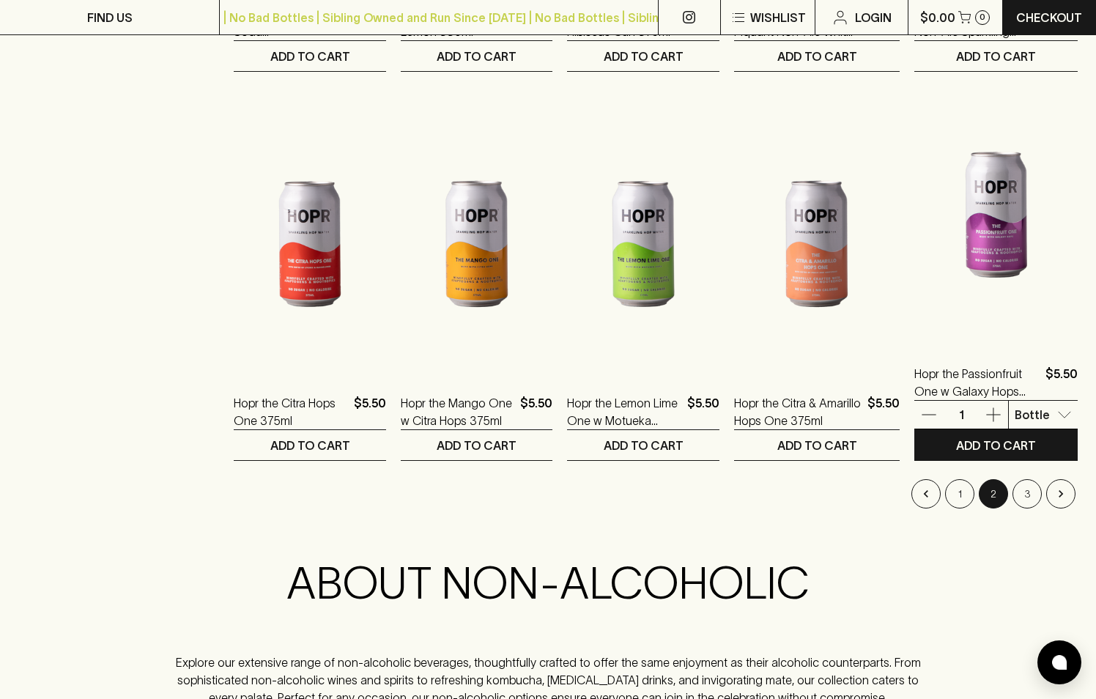
scroll to position [1392, 0]
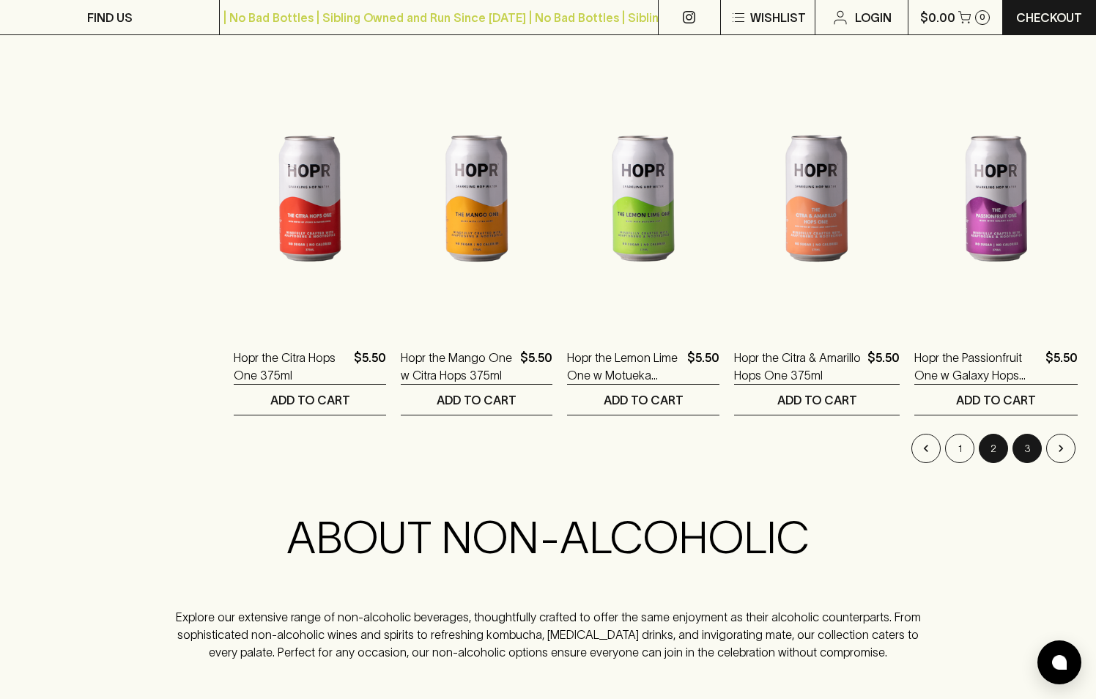
click at [1023, 445] on button "3" at bounding box center [1026, 448] width 29 height 29
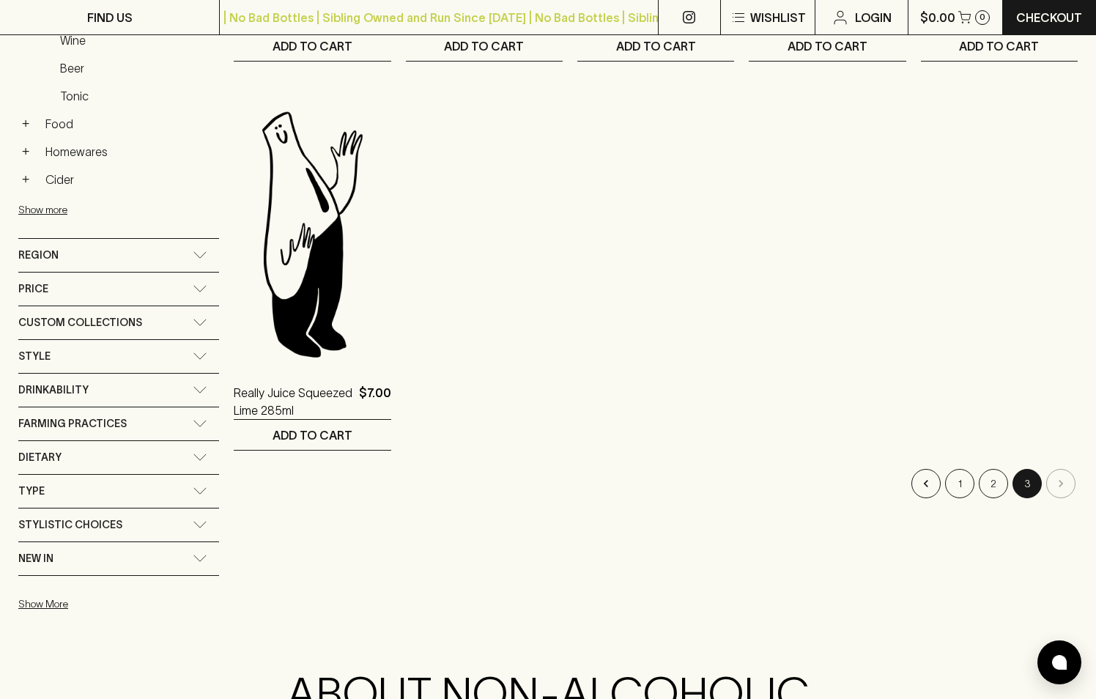
scroll to position [620, 0]
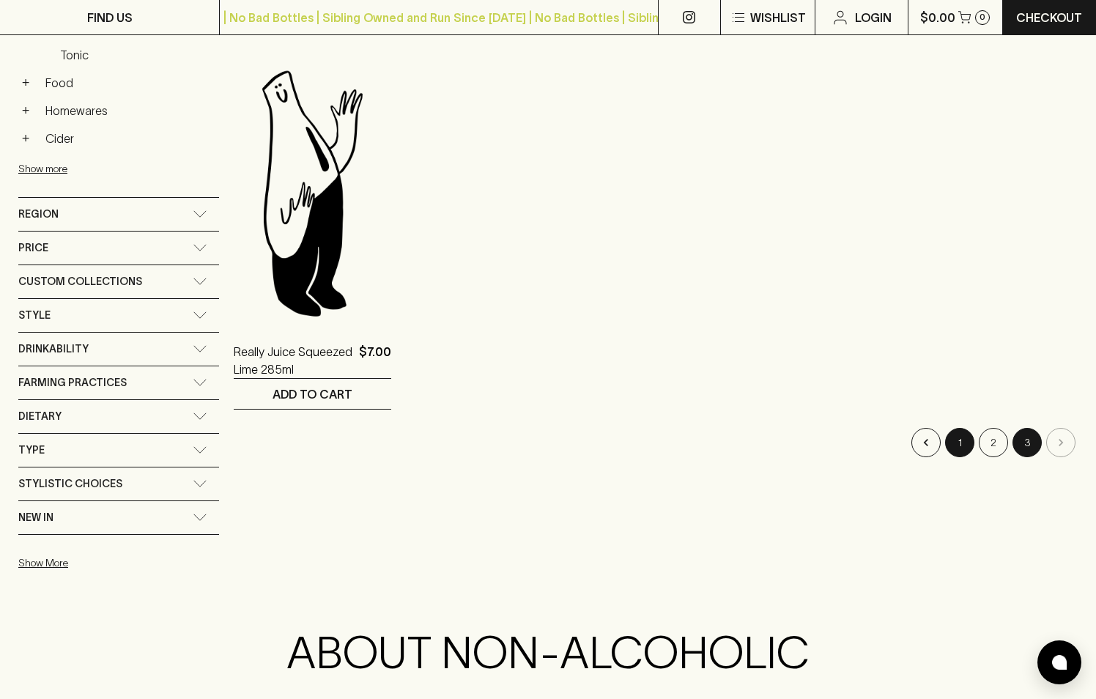
click at [956, 440] on button "1" at bounding box center [959, 442] width 29 height 29
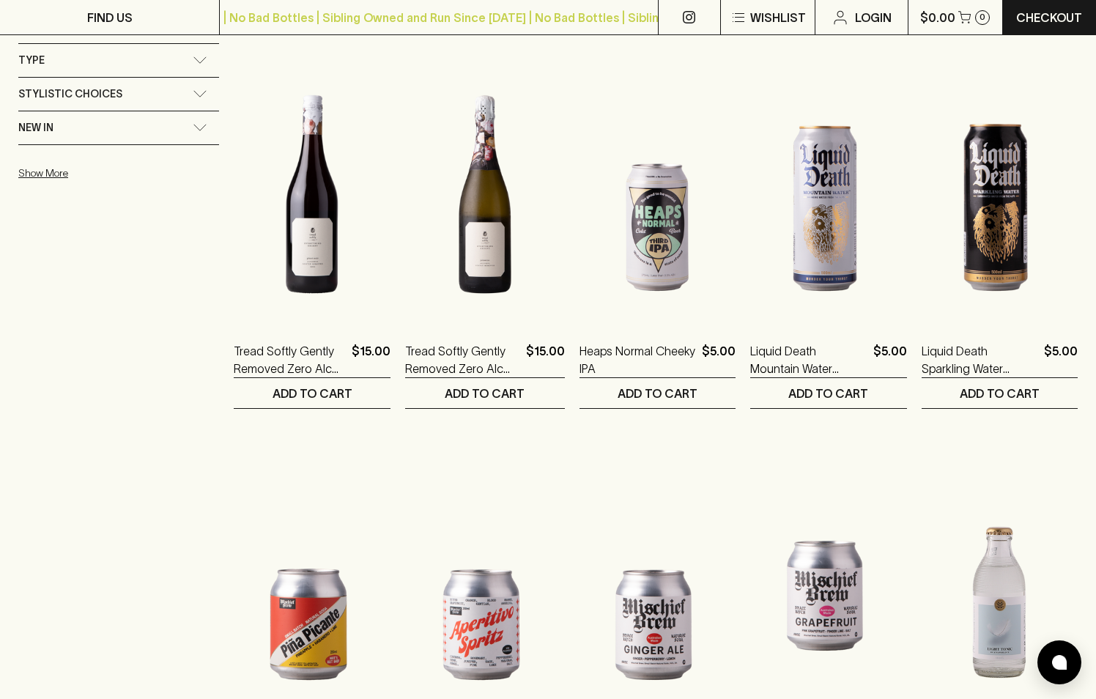
scroll to position [1012, 0]
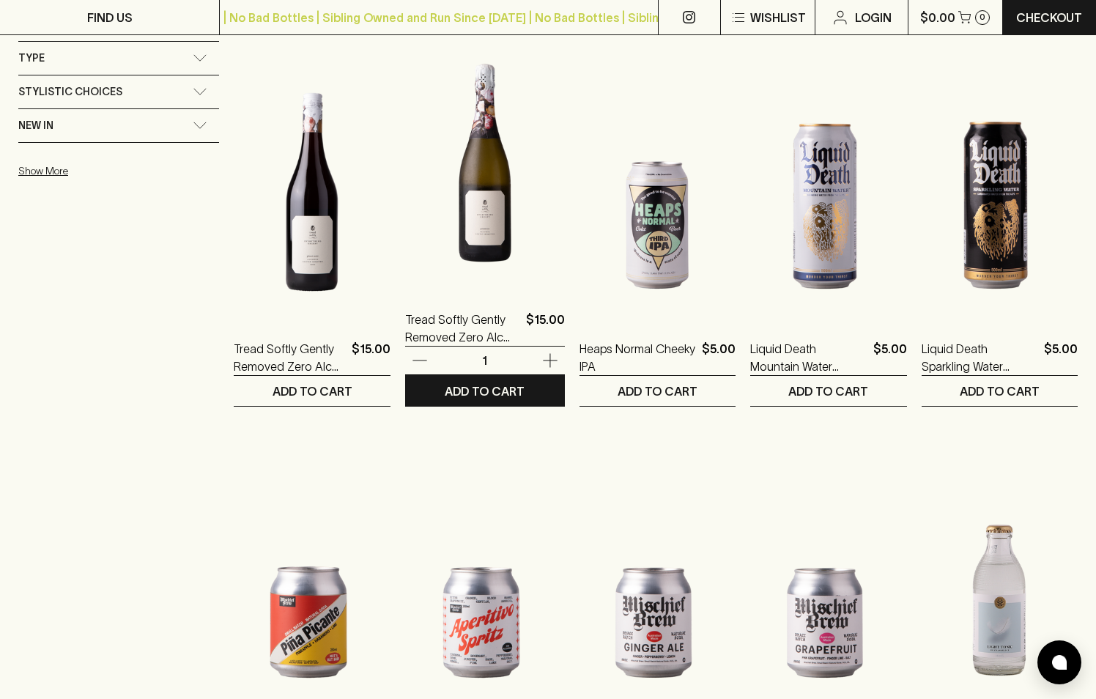
click at [462, 256] on img at bounding box center [485, 160] width 160 height 256
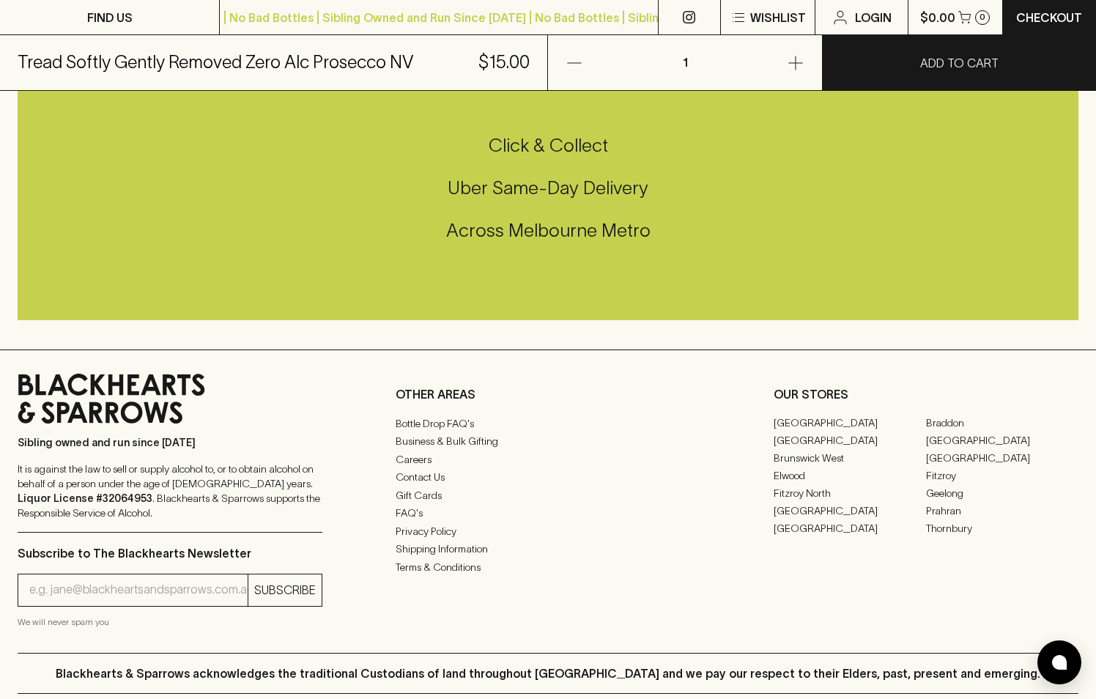
scroll to position [750, 0]
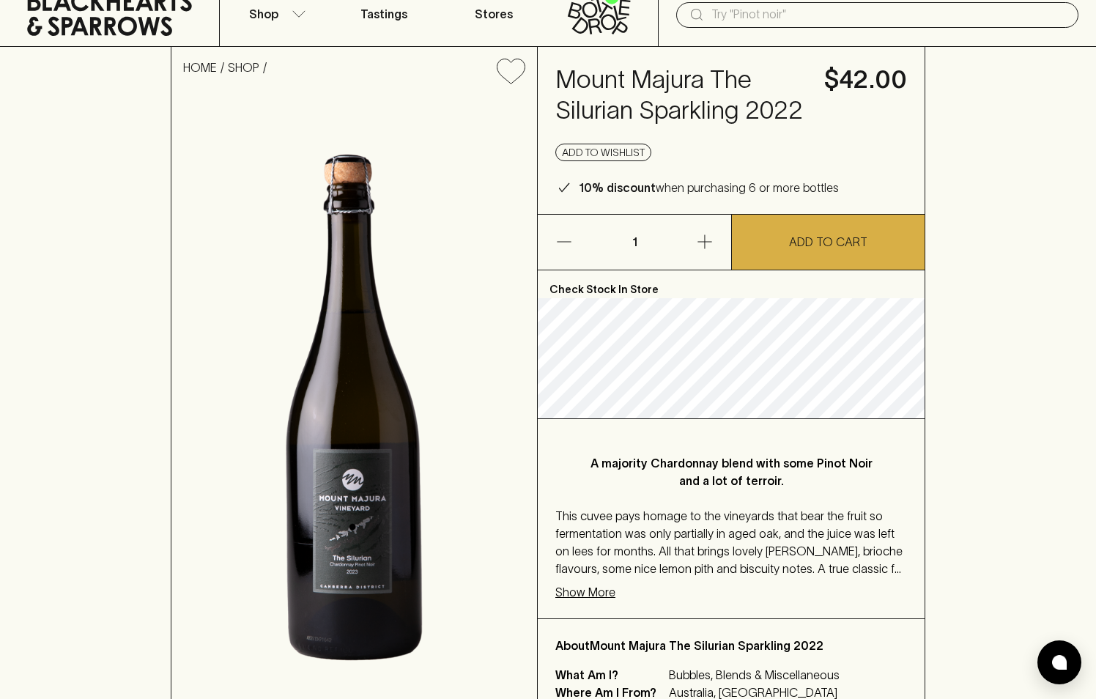
scroll to position [64, 0]
